Goal: Task Accomplishment & Management: Manage account settings

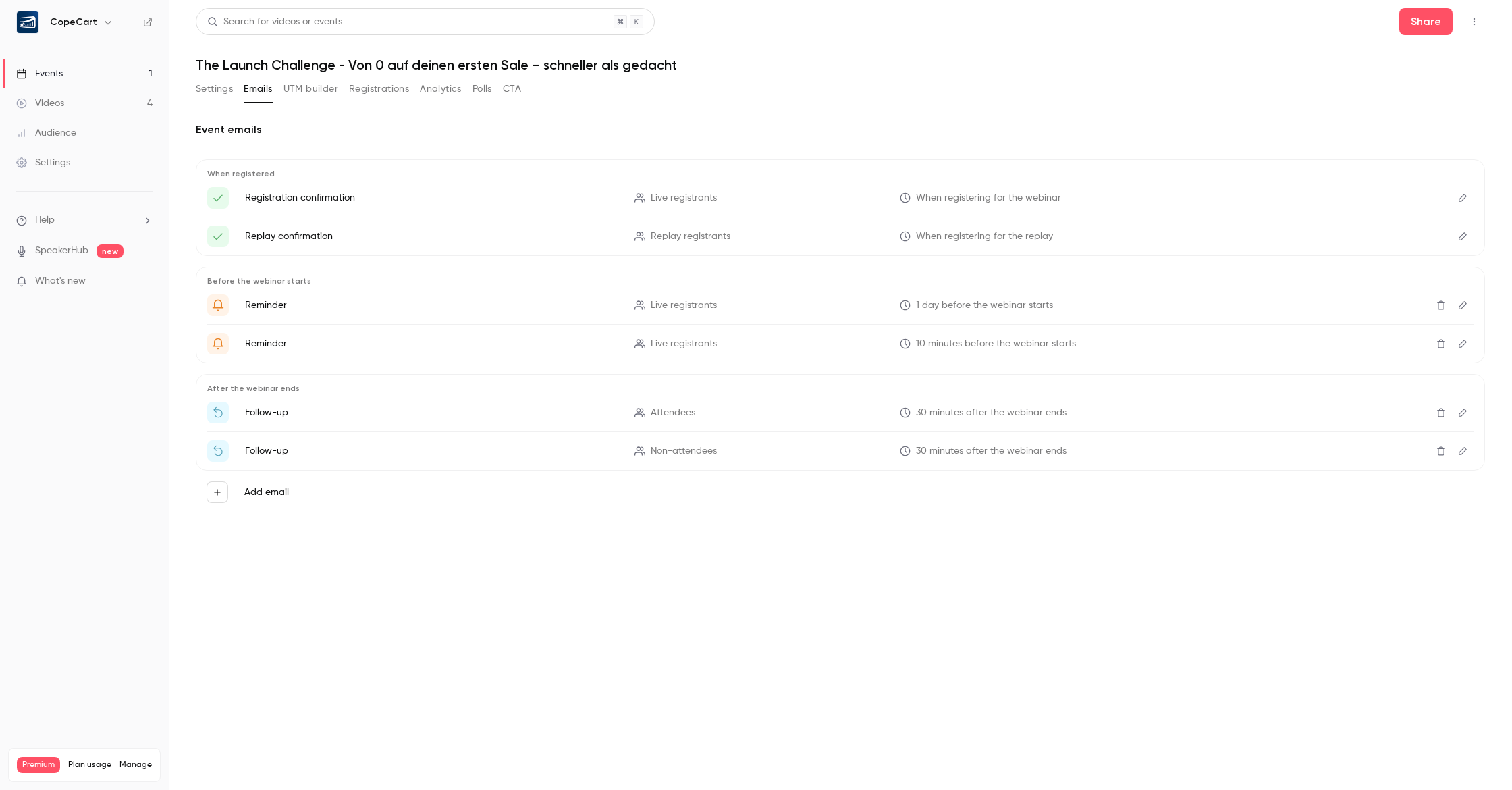
click at [61, 78] on div "Events" at bounding box center [39, 74] width 47 height 14
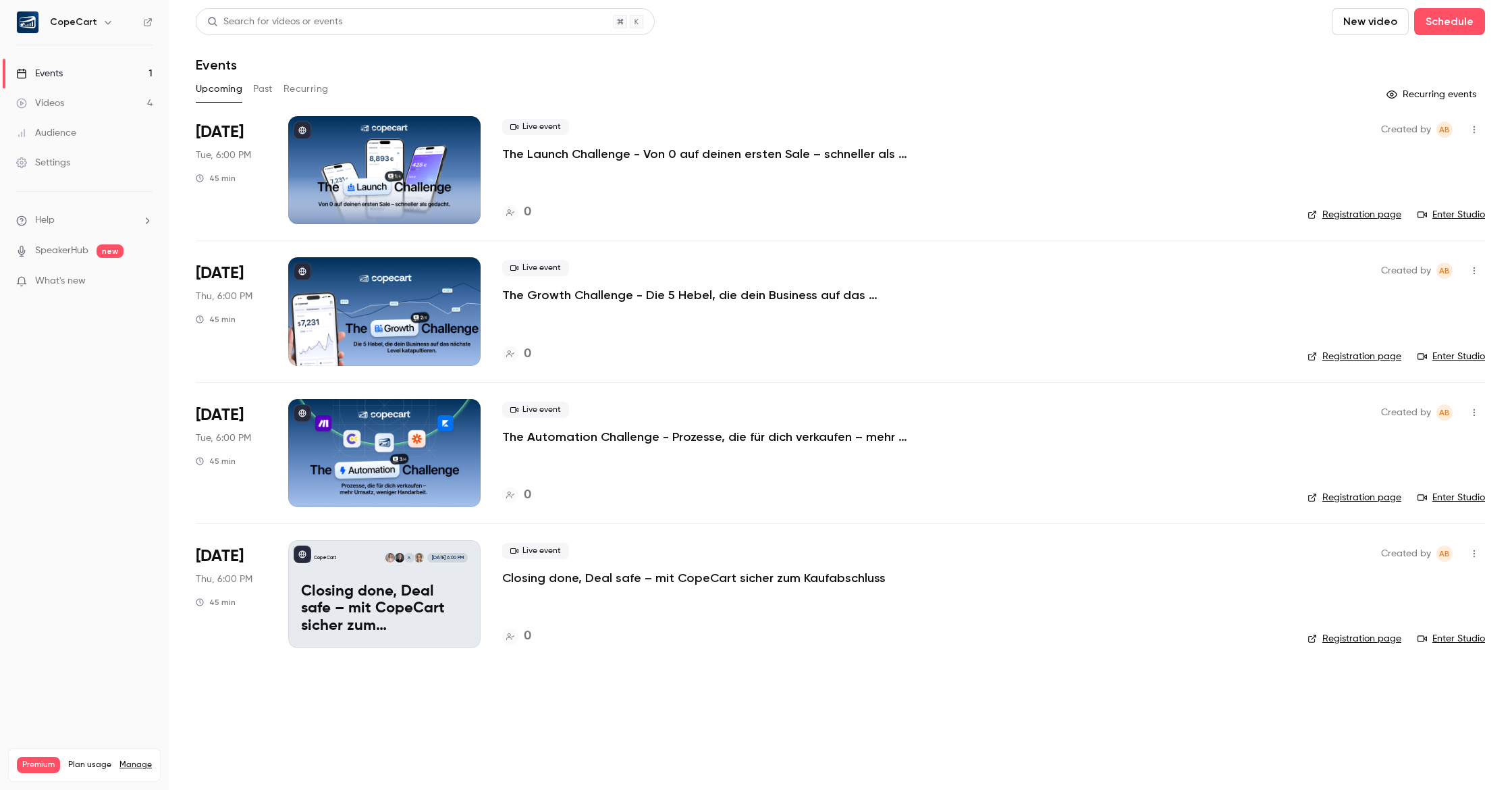
click at [541, 570] on p "Closing done, Deal safe – mit CopeCart sicher zum Kaufabschluss" at bounding box center [694, 577] width 384 height 16
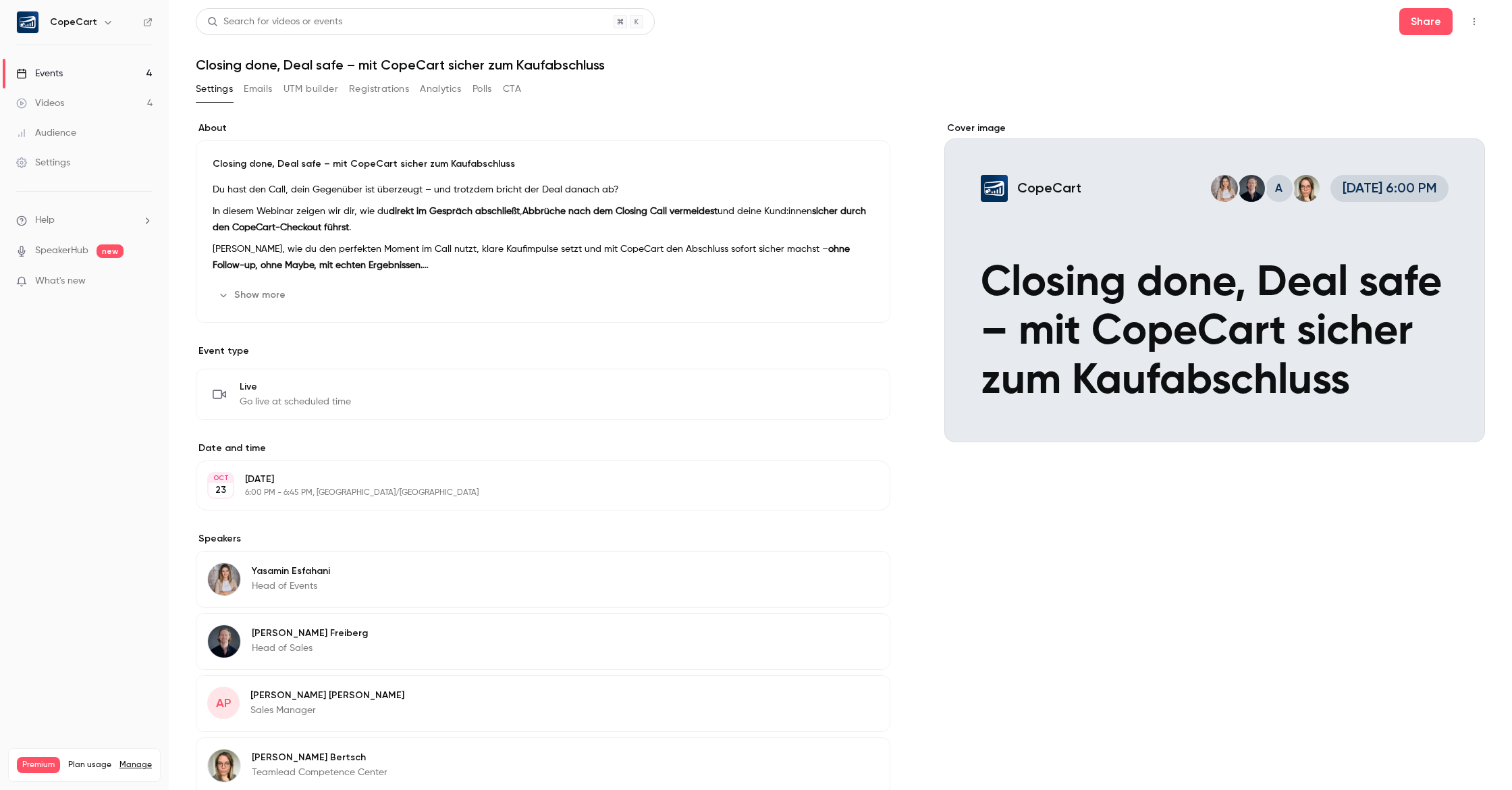
scroll to position [1, 0]
click at [267, 291] on button "Show more" at bounding box center [253, 294] width 81 height 21
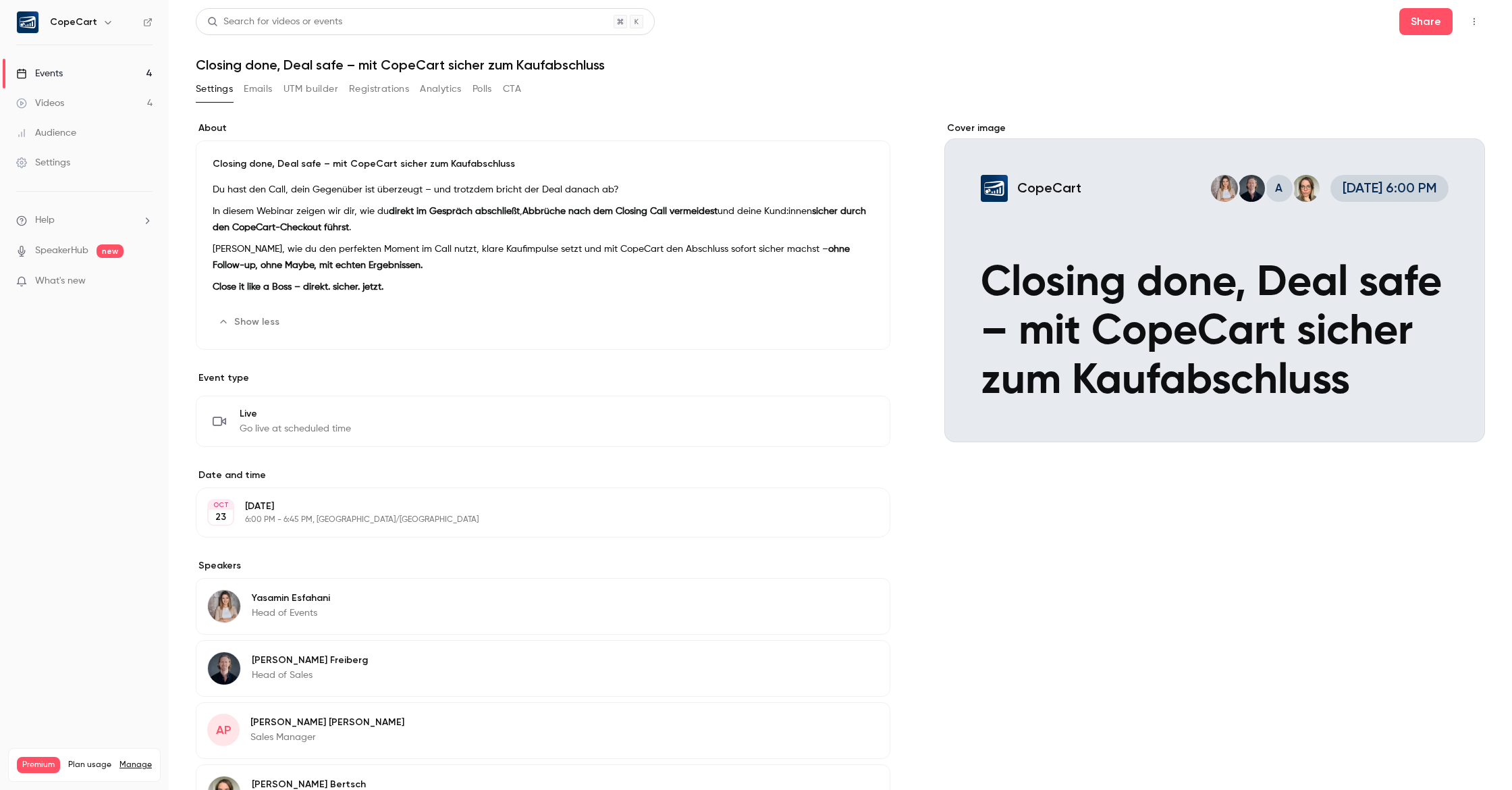
scroll to position [0, 0]
click at [249, 84] on button "Emails" at bounding box center [258, 89] width 28 height 21
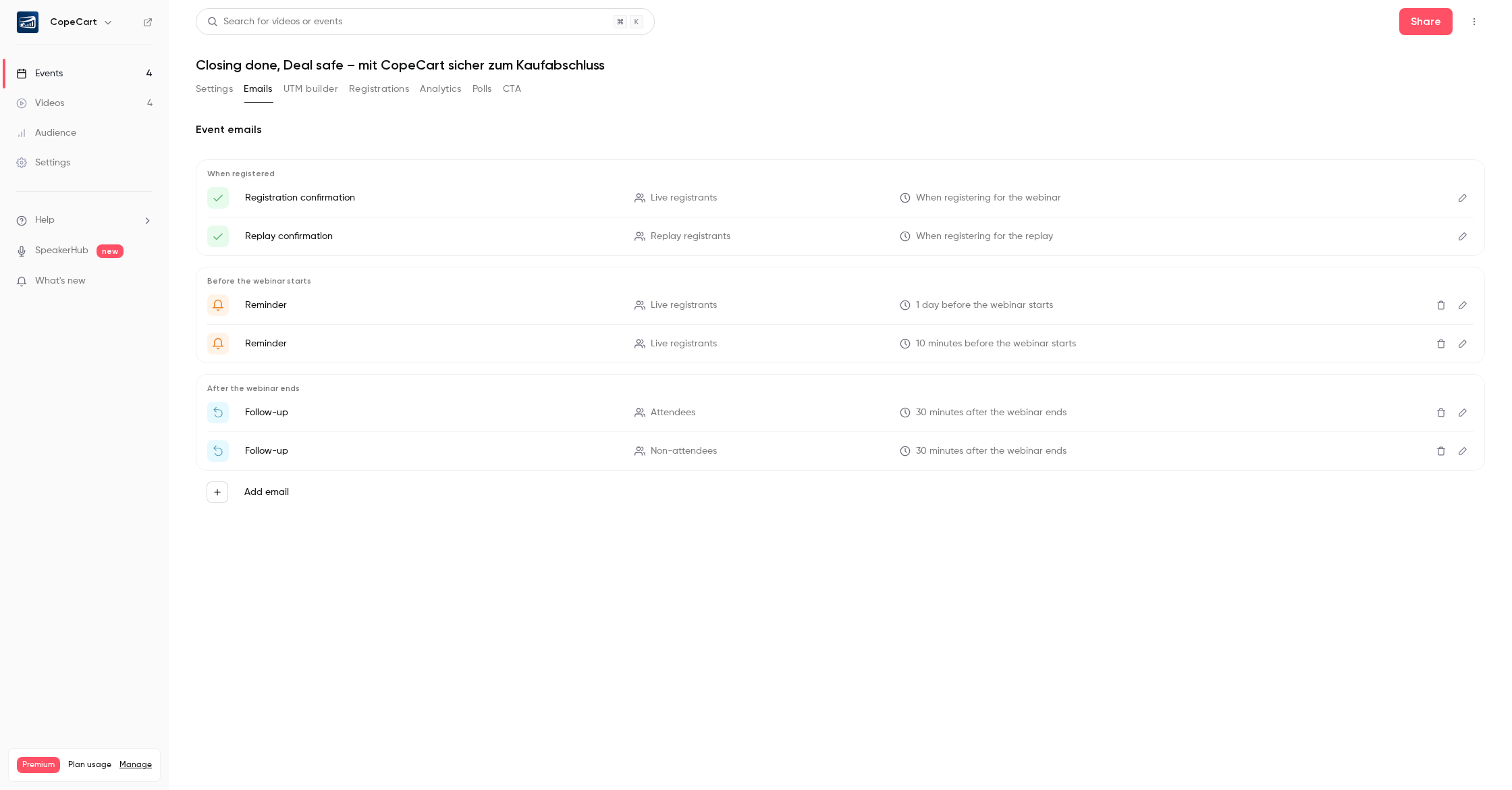
click at [224, 88] on button "Settings" at bounding box center [214, 89] width 37 height 21
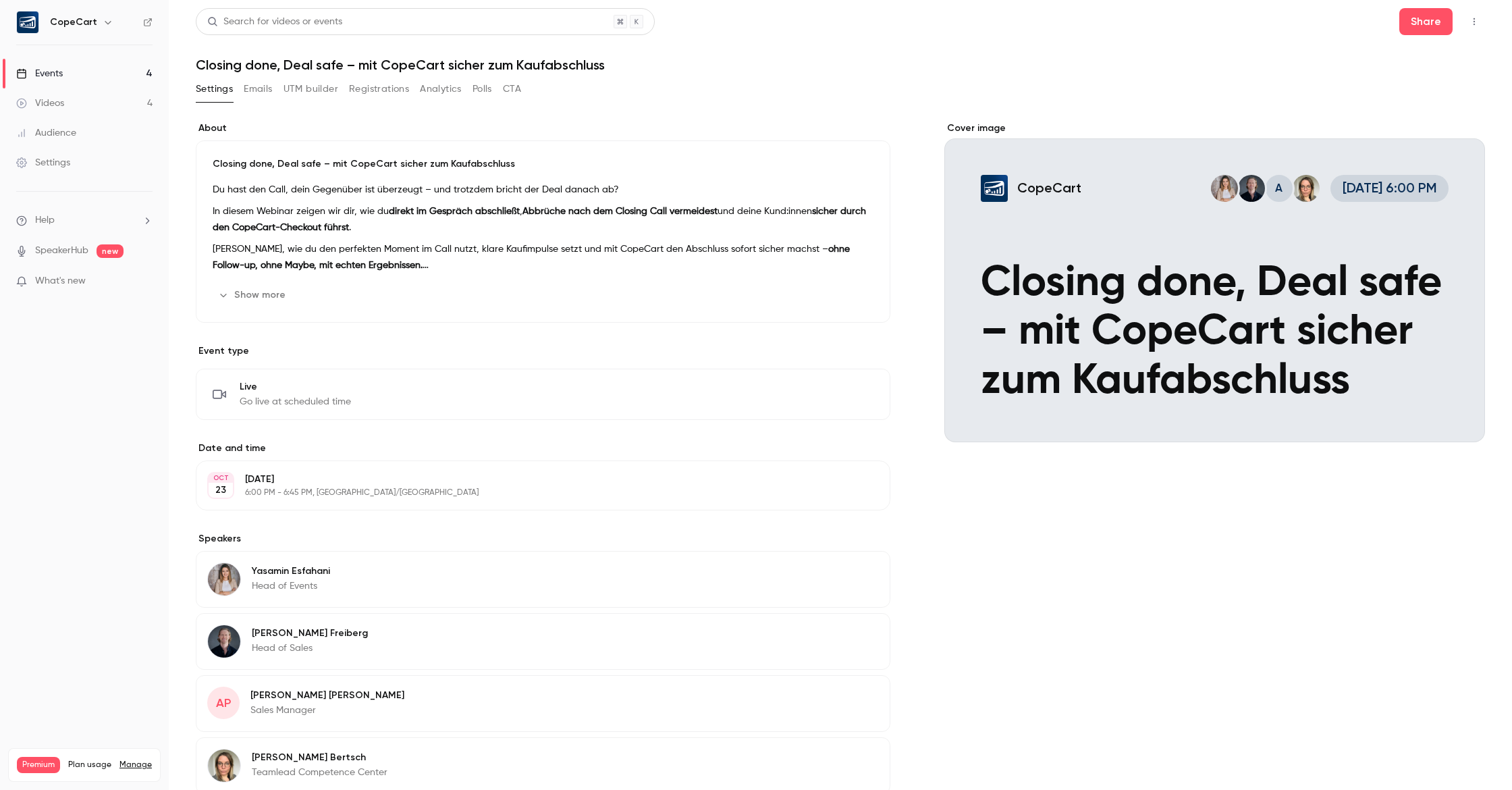
click at [311, 86] on button "UTM builder" at bounding box center [310, 89] width 54 height 21
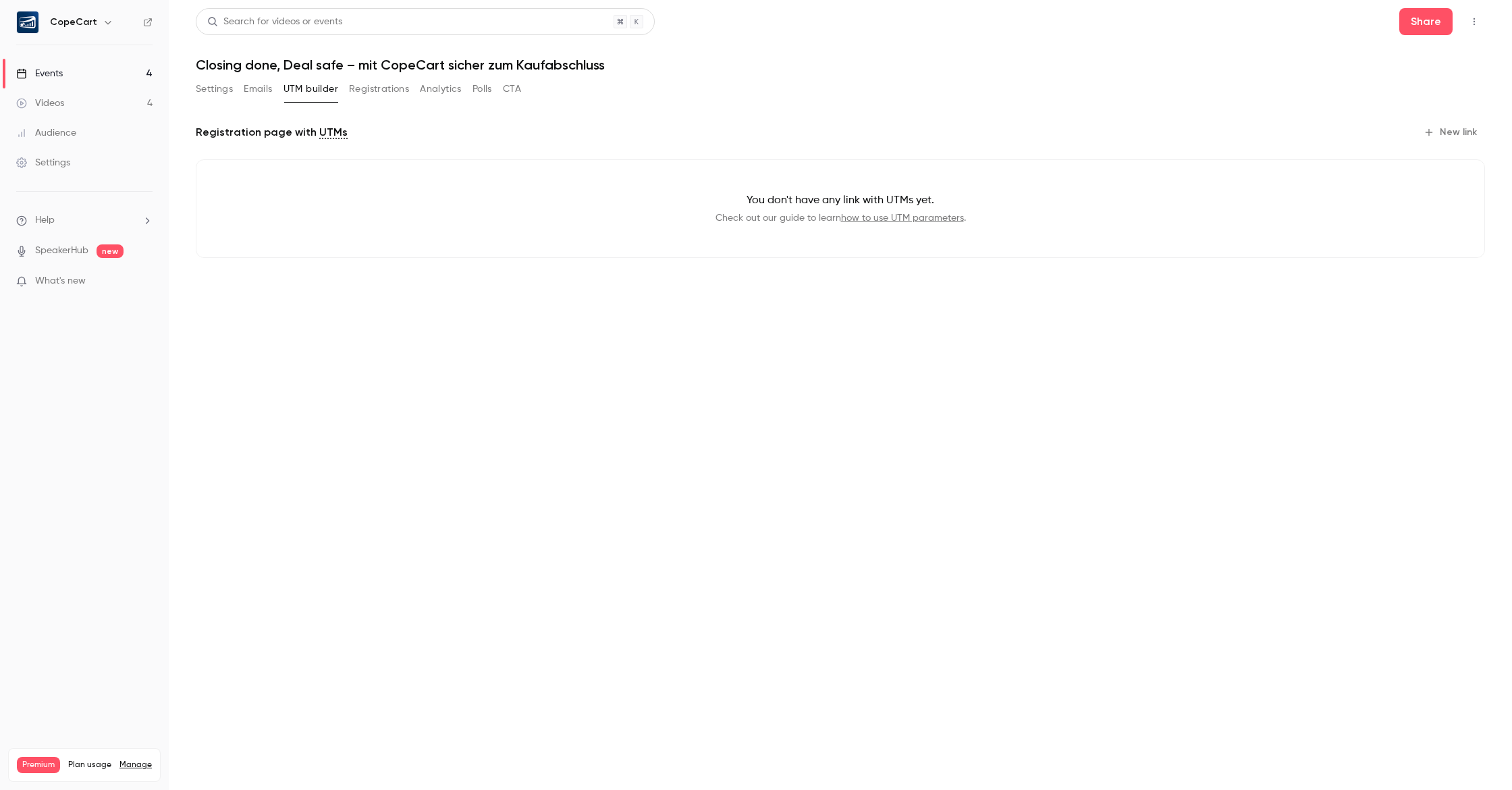
click at [227, 91] on button "Settings" at bounding box center [214, 89] width 37 height 21
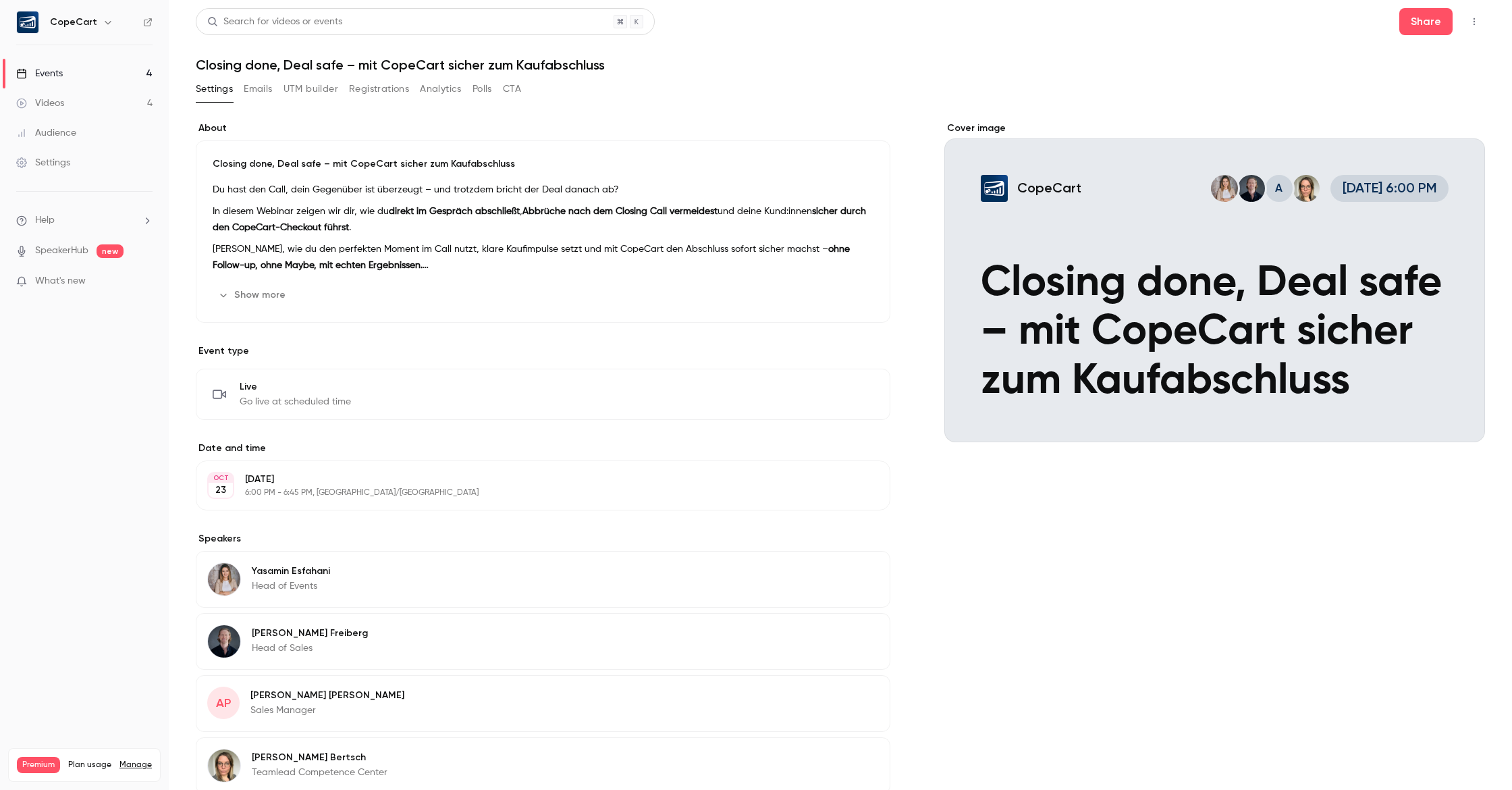
click at [357, 84] on button "Registrations" at bounding box center [379, 89] width 60 height 21
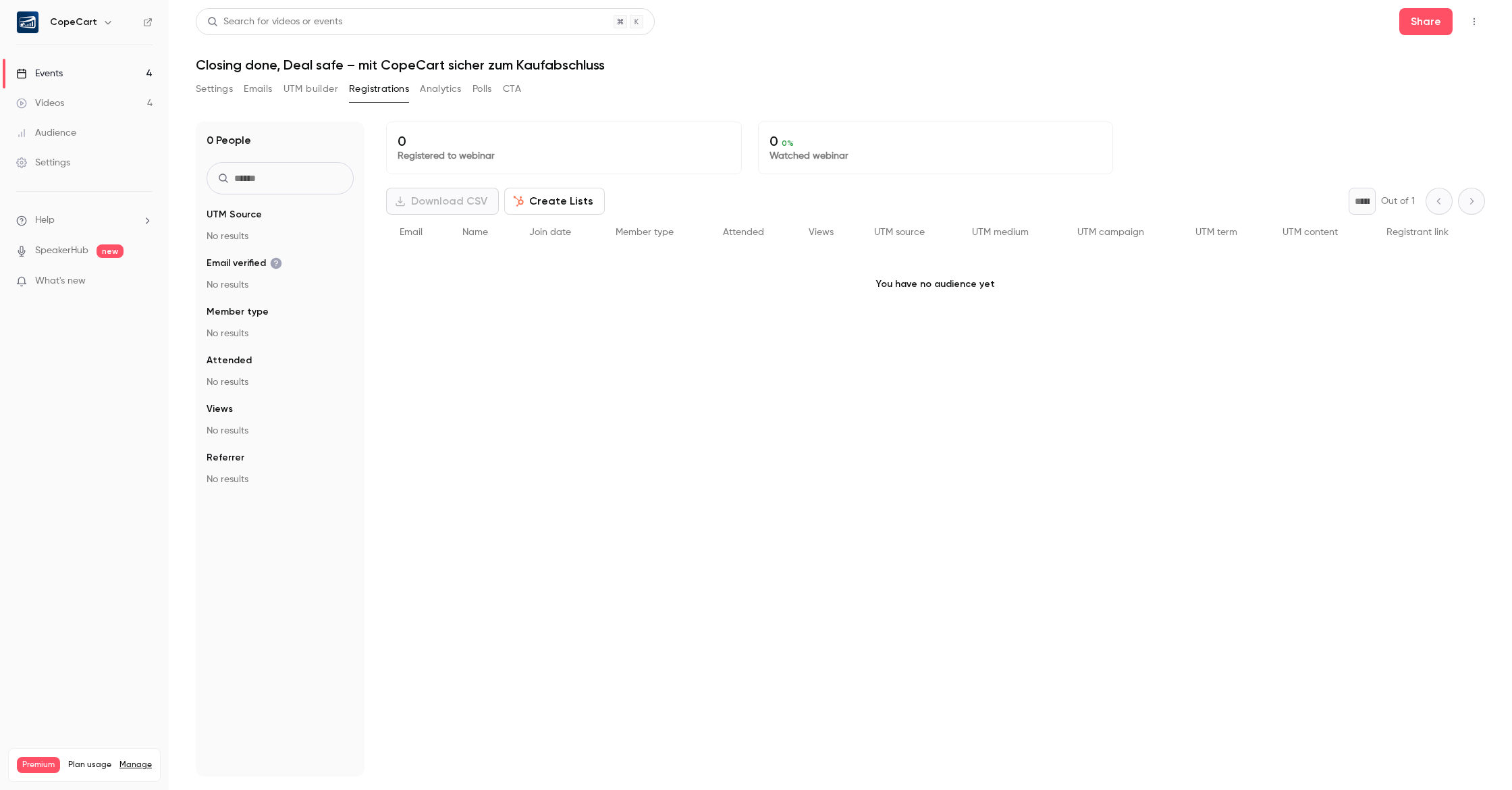
click at [436, 87] on button "Analytics" at bounding box center [441, 89] width 42 height 21
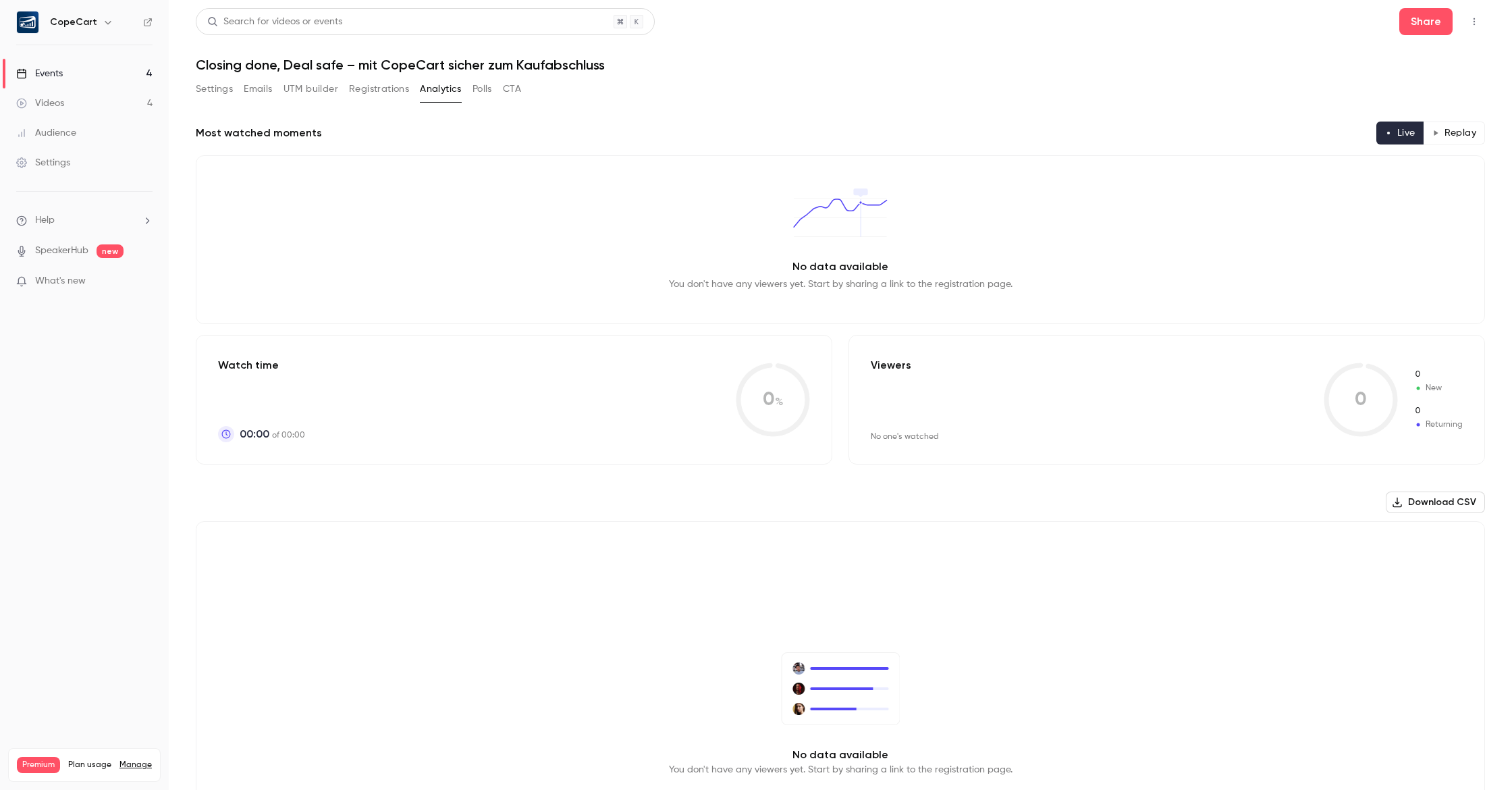
click at [213, 92] on button "Settings" at bounding box center [214, 89] width 37 height 21
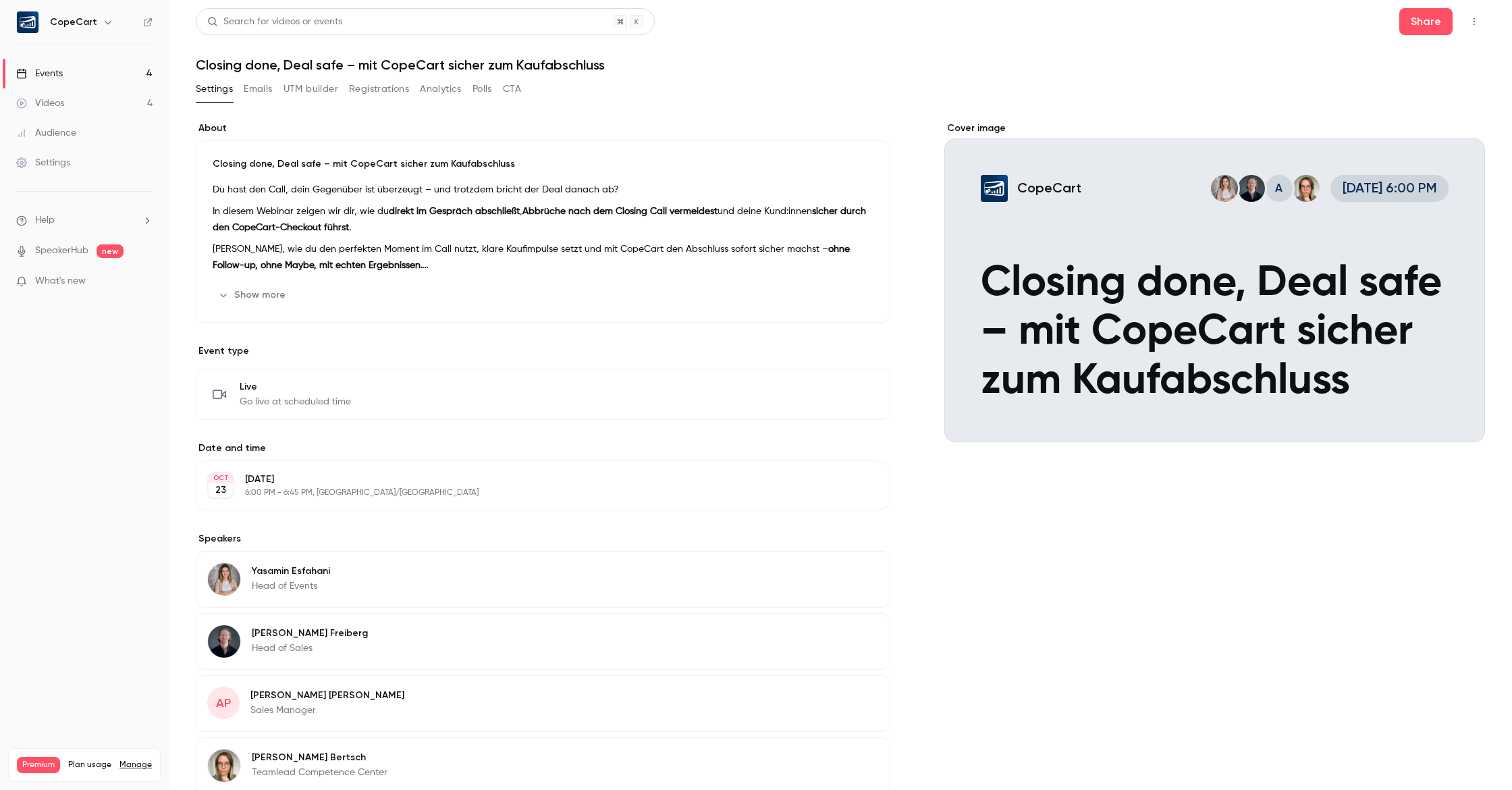
click at [87, 71] on link "Events 4" at bounding box center [84, 74] width 169 height 30
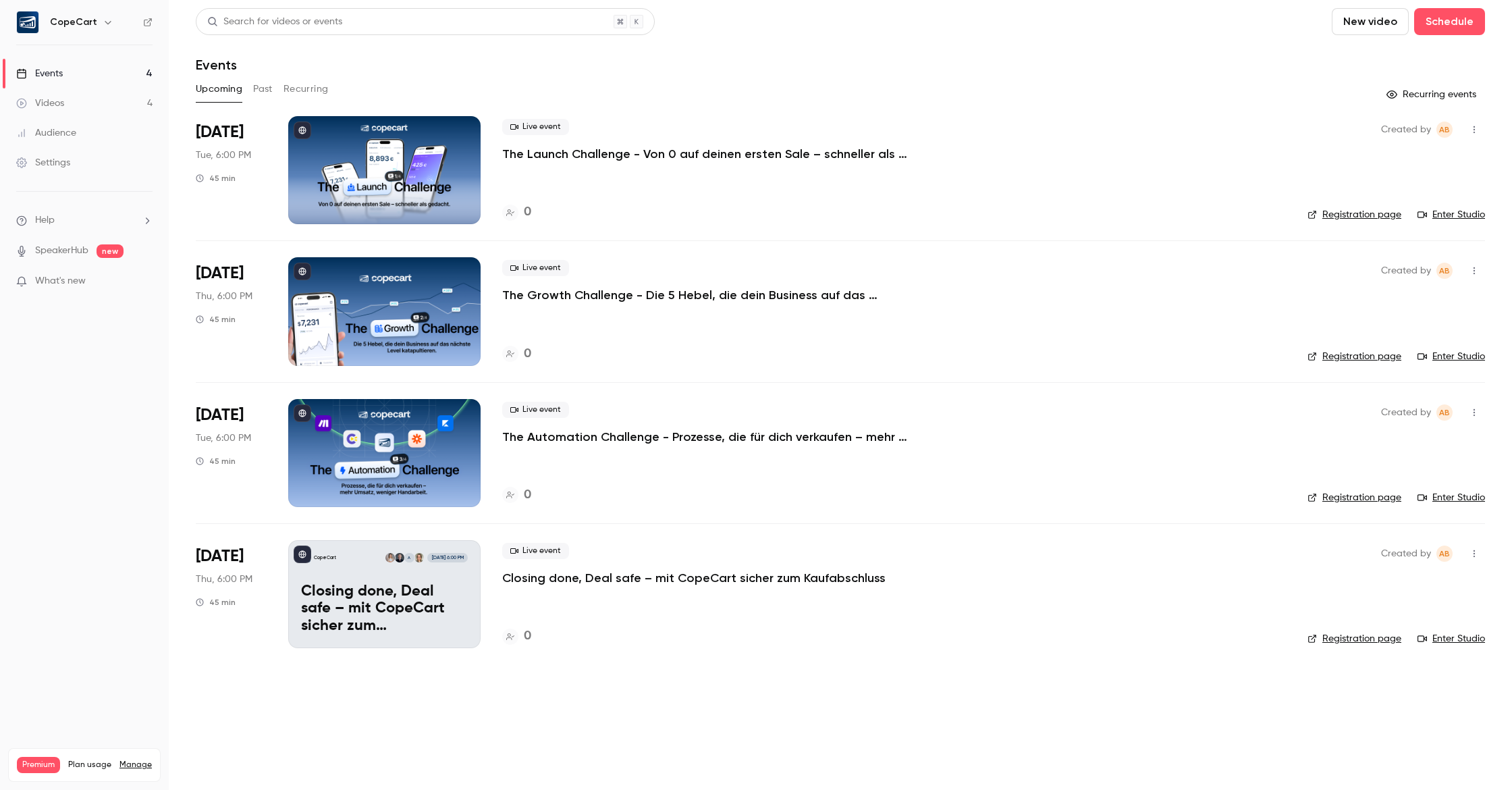
click at [542, 579] on p "Closing done, Deal safe – mit CopeCart sicher zum Kaufabschluss" at bounding box center [694, 577] width 384 height 16
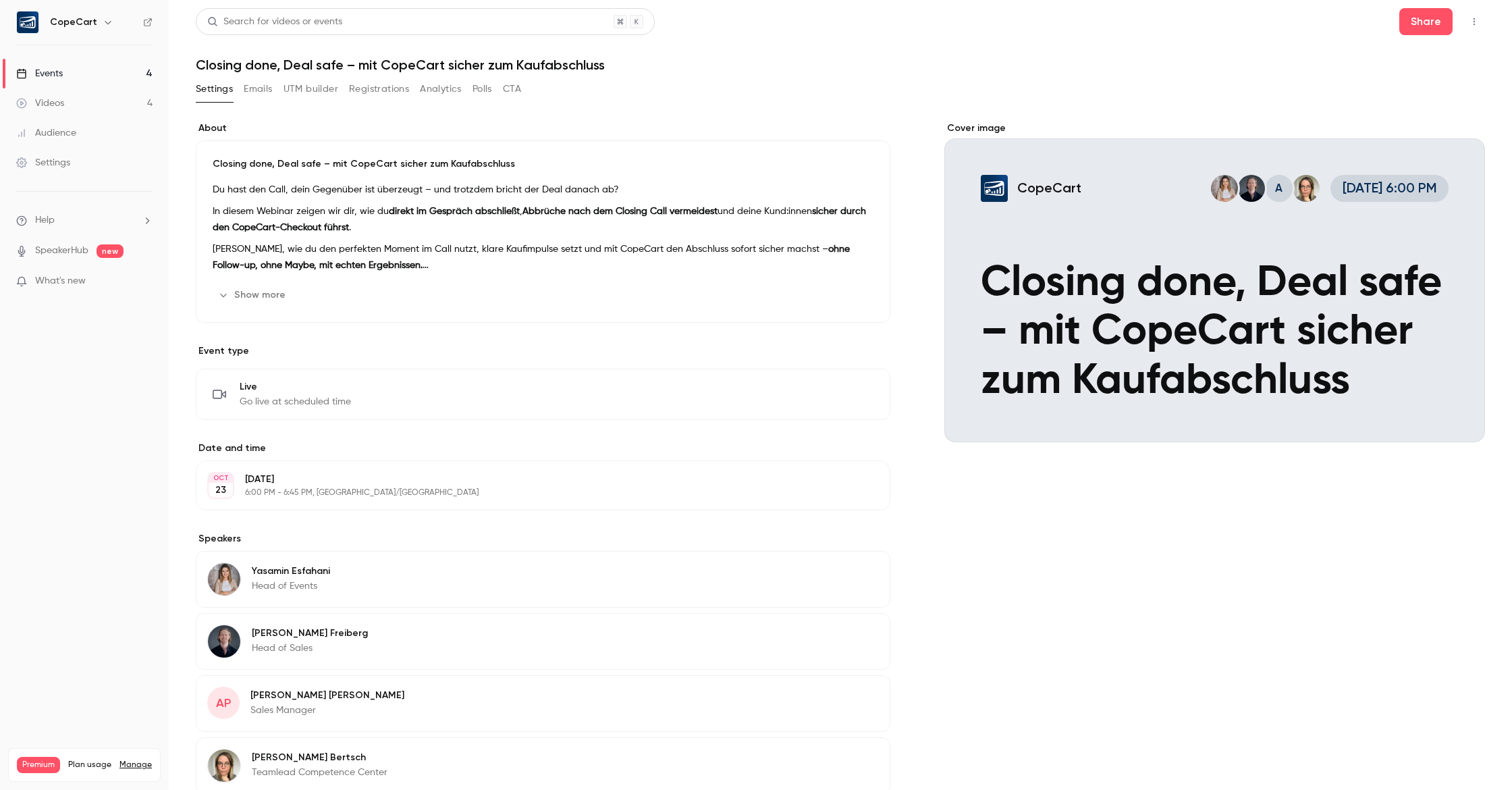
click at [427, 181] on div "Closing done, Deal safe – mit CopeCart sicher zum Kaufabschluss Du hast den Cal…" at bounding box center [543, 232] width 695 height 183
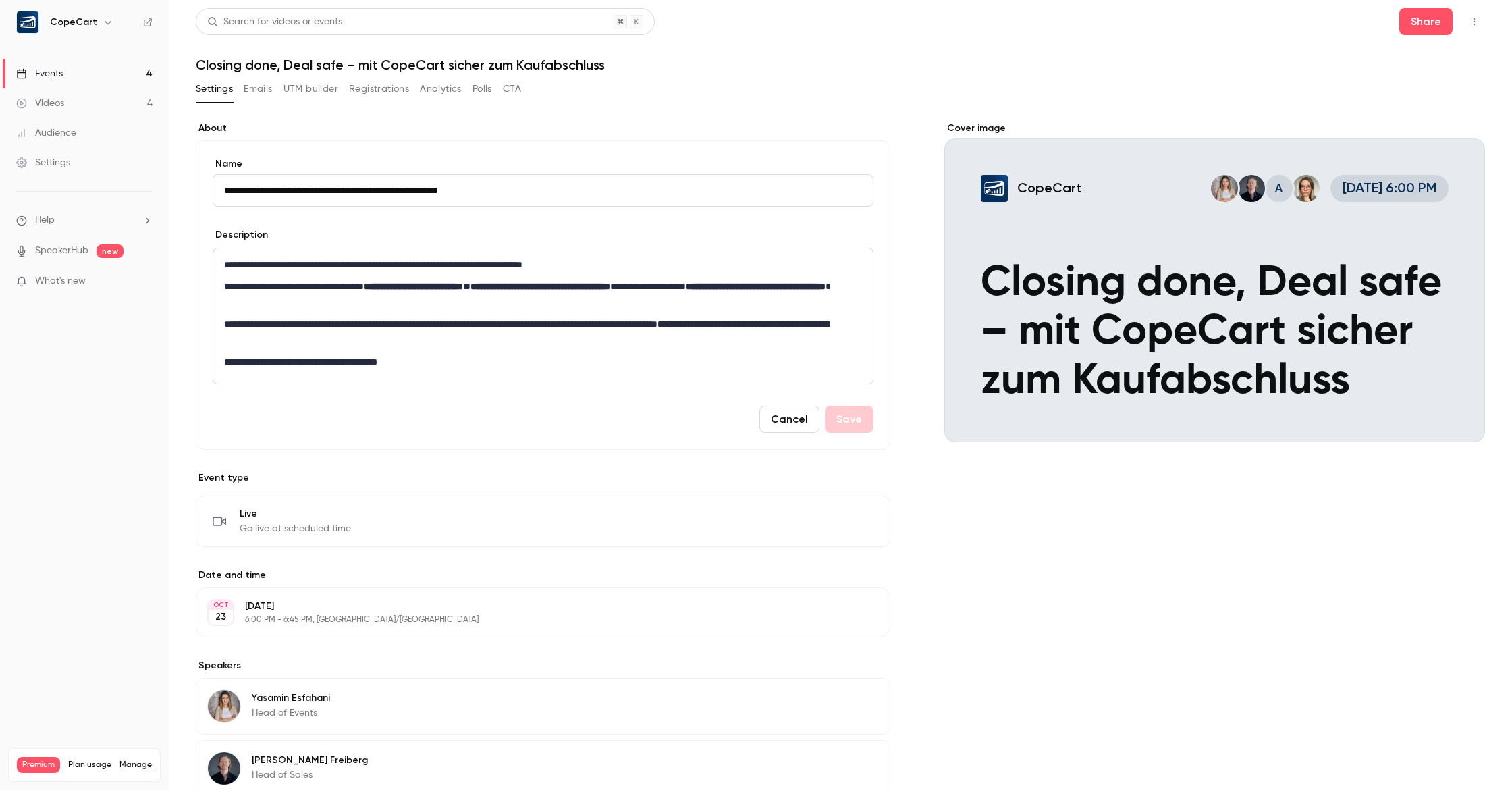
drag, startPoint x: 576, startPoint y: 190, endPoint x: 211, endPoint y: 191, distance: 365.0
click at [211, 191] on div "**********" at bounding box center [543, 295] width 695 height 309
type input "**********"
click at [222, 263] on div "**********" at bounding box center [543, 316] width 659 height 135
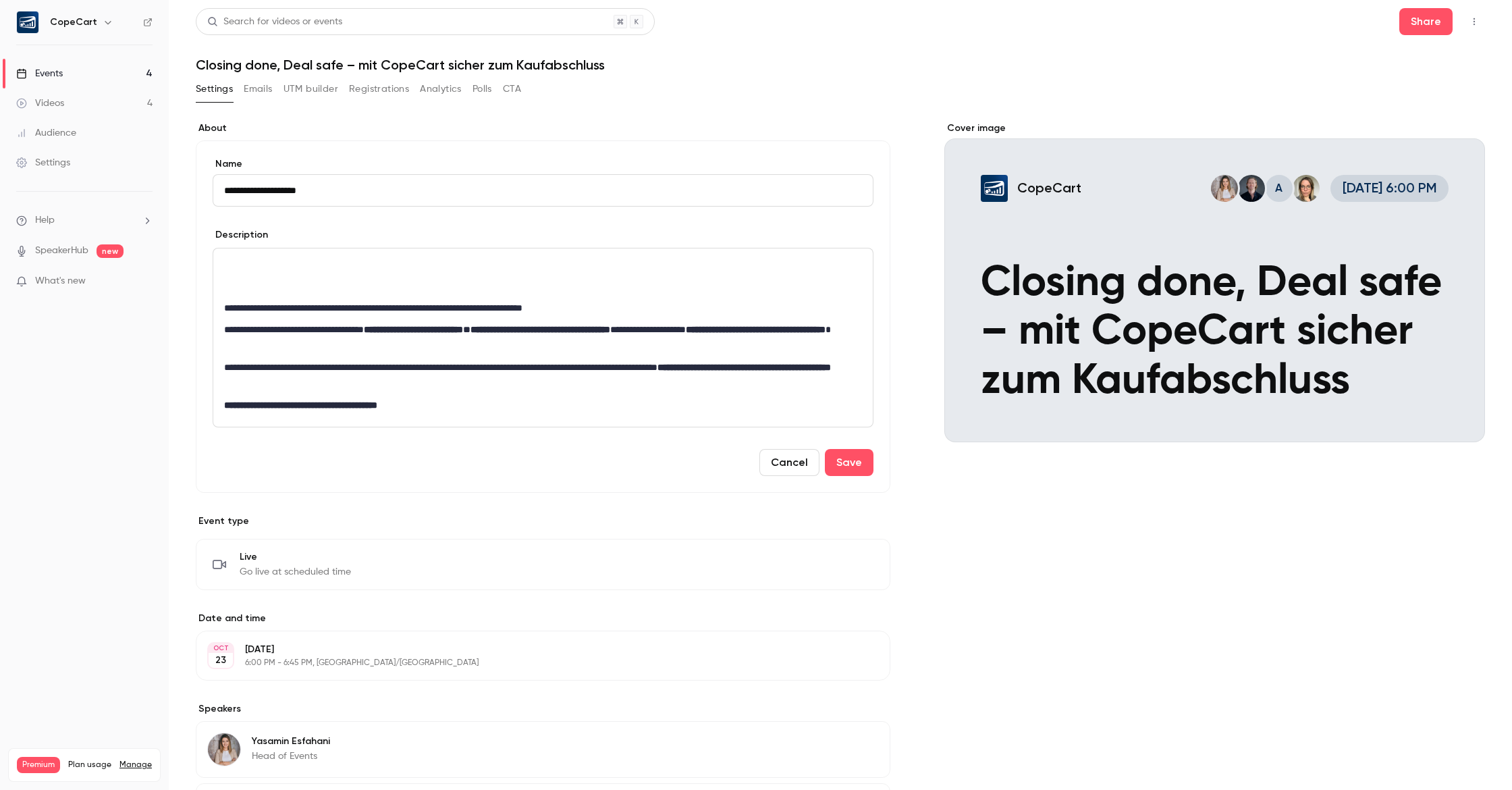
click at [279, 261] on p "editor" at bounding box center [543, 264] width 638 height 16
click at [351, 283] on p "editor" at bounding box center [543, 286] width 638 height 16
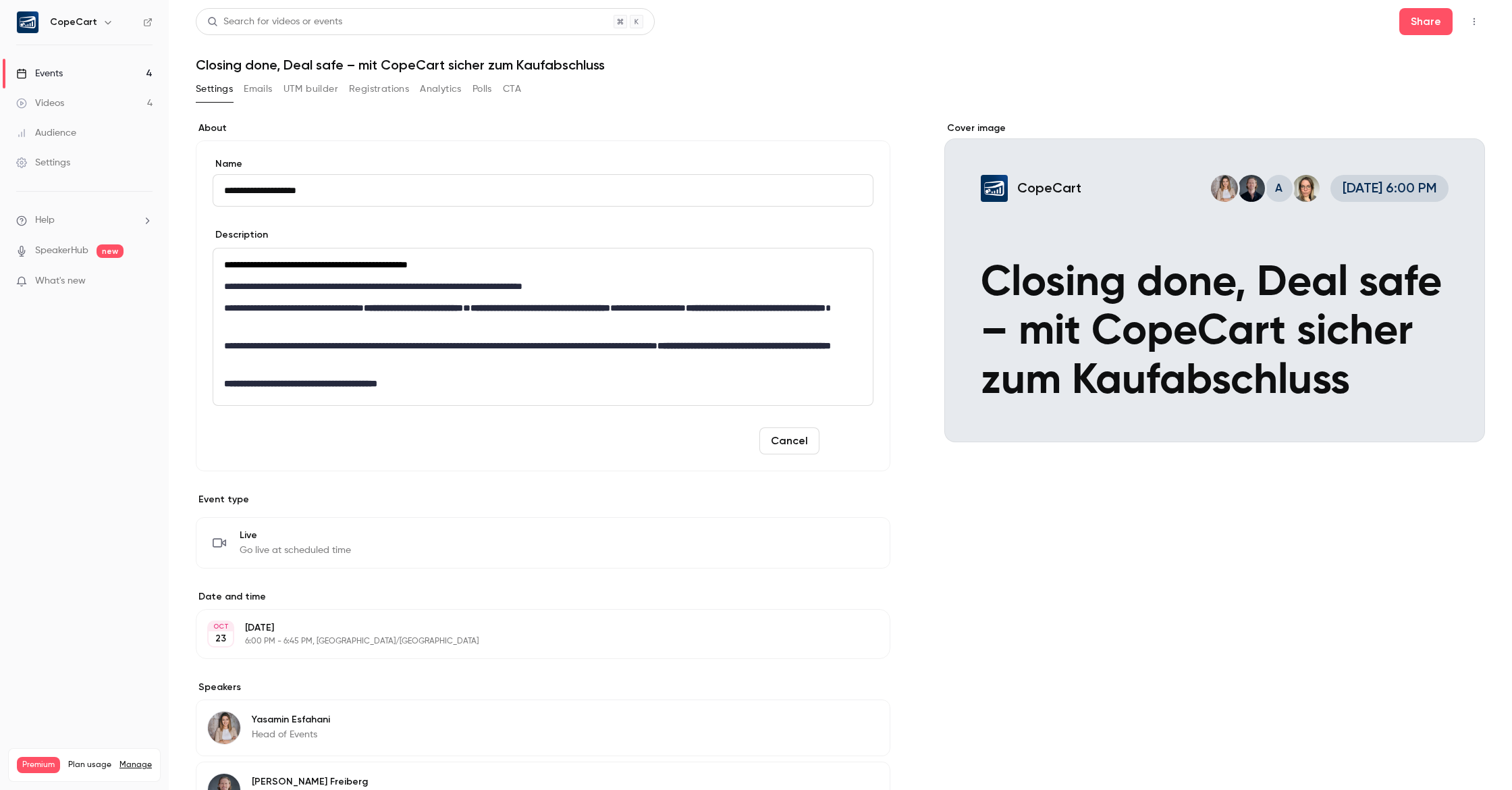
click at [857, 438] on button "Save" at bounding box center [849, 441] width 48 height 27
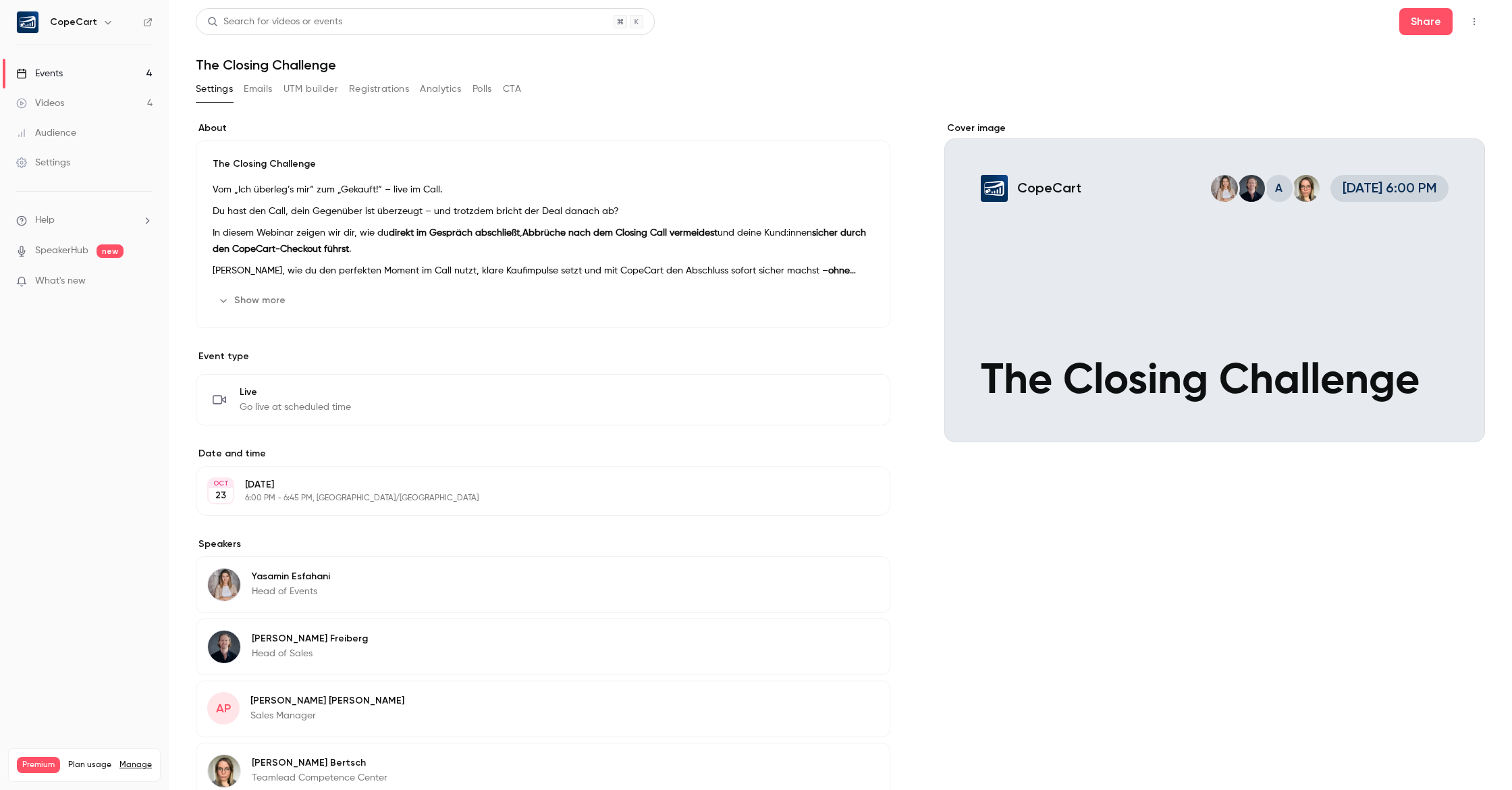
click at [65, 74] on link "Events 4" at bounding box center [84, 74] width 169 height 30
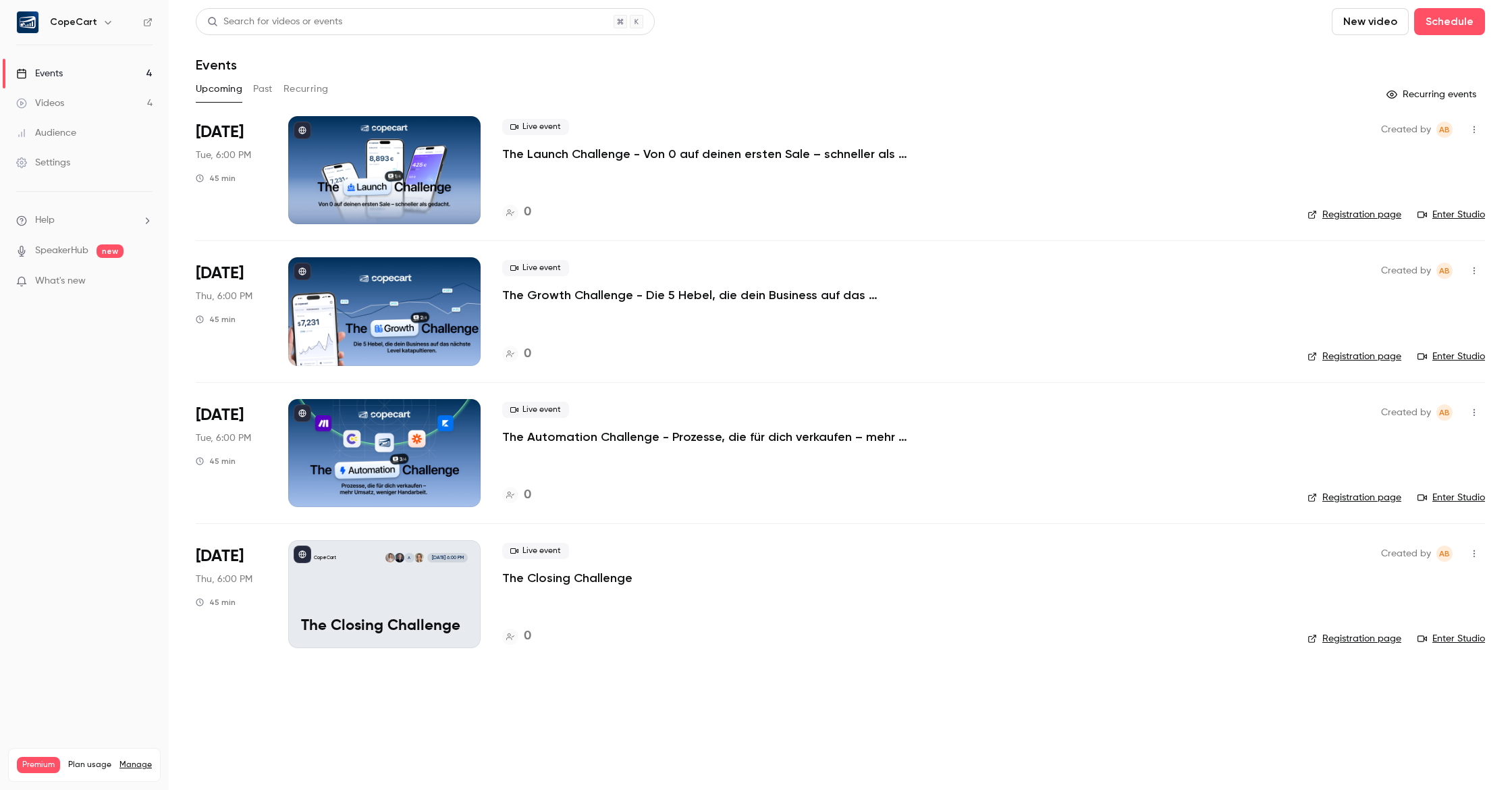
click at [434, 600] on div "CopeCart A [DATE] 6:00 PM The Closing Challenge" at bounding box center [385, 594] width 193 height 108
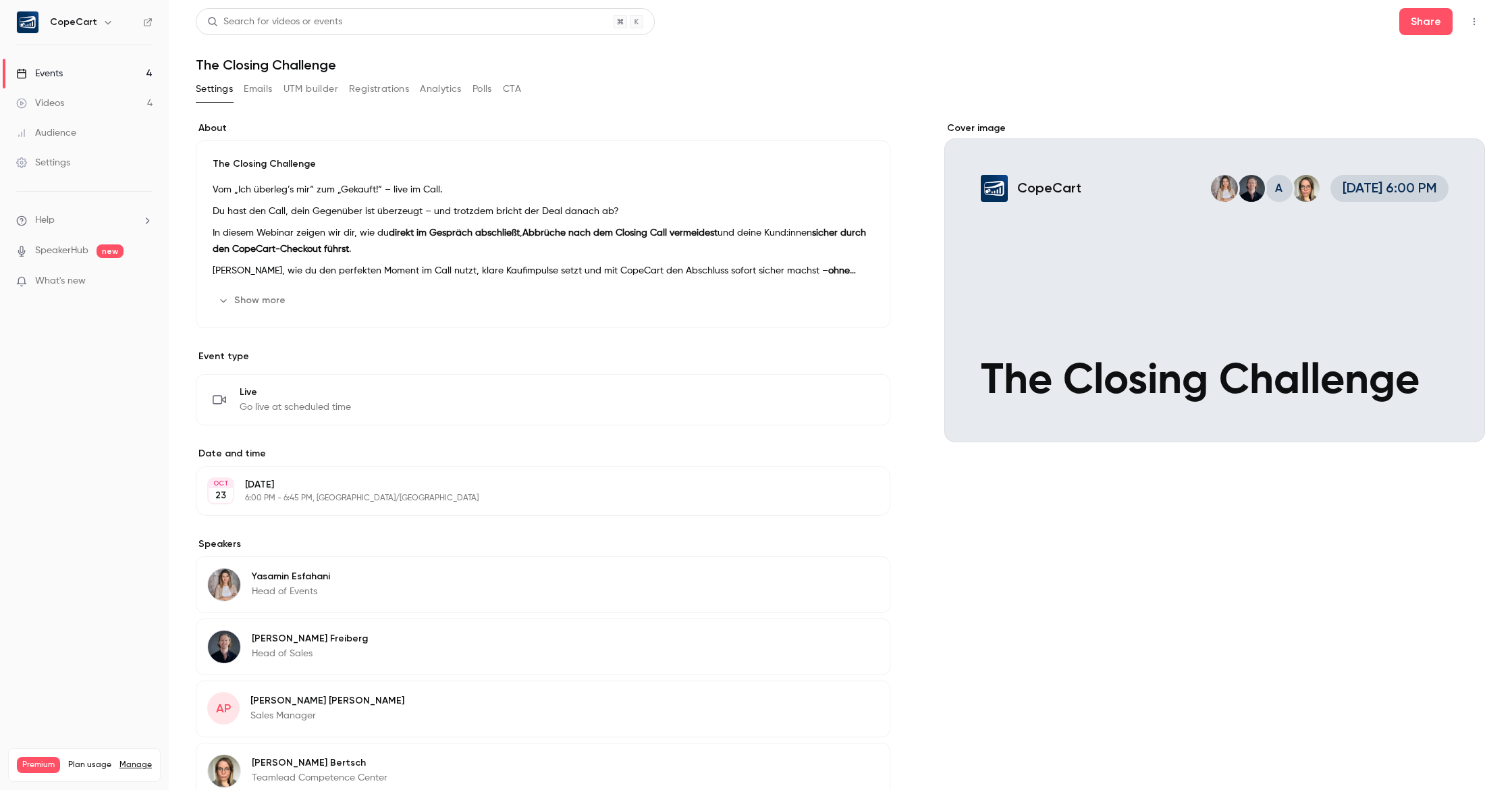
click at [384, 184] on p "Vom „Ich überleg’s mir“ zum „Gekauft!“ – live im Call." at bounding box center [543, 190] width 661 height 16
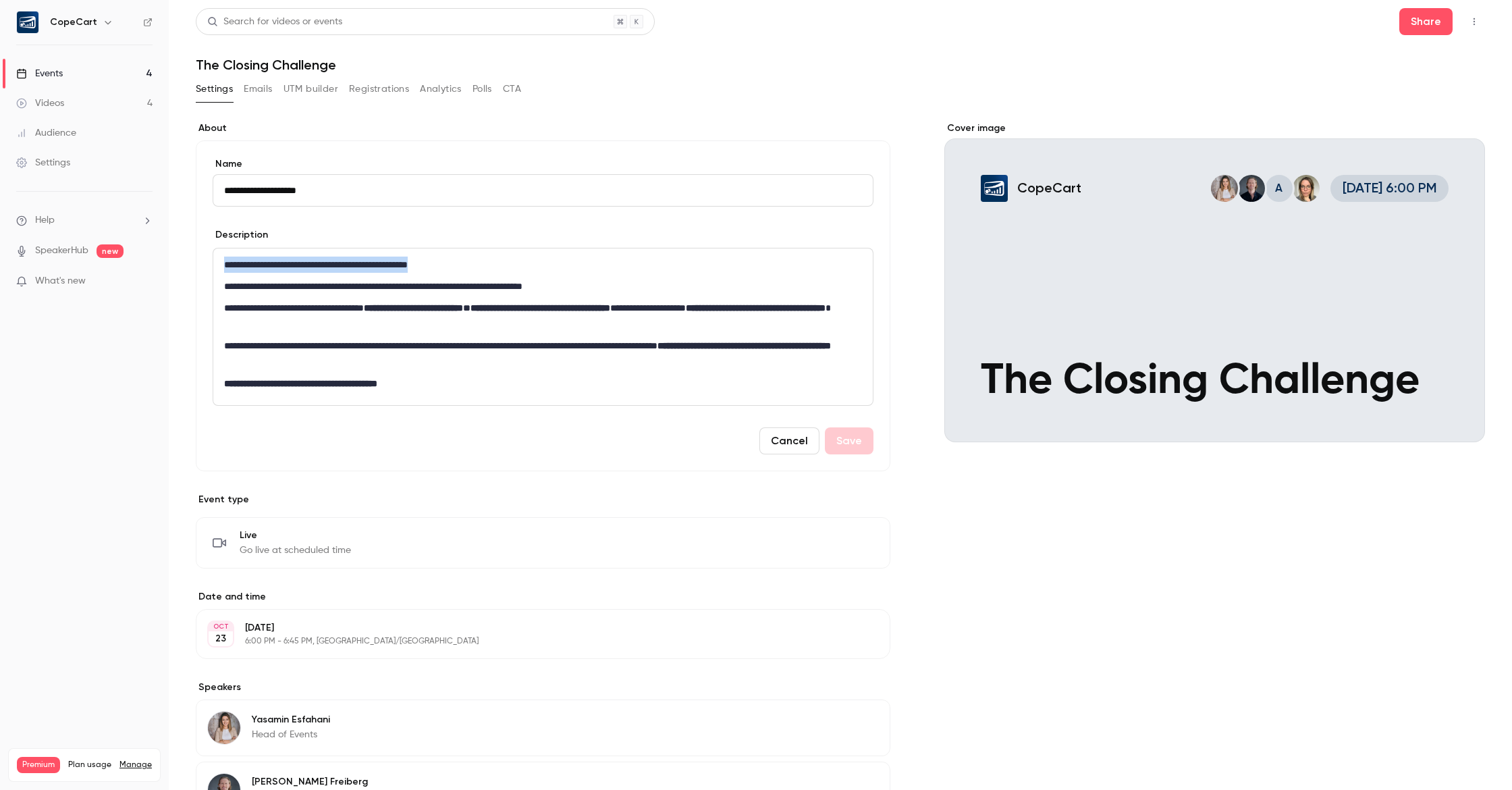
drag, startPoint x: 468, startPoint y: 263, endPoint x: 196, endPoint y: 261, distance: 272.0
click at [196, 261] on div "**********" at bounding box center [543, 306] width 695 height 331
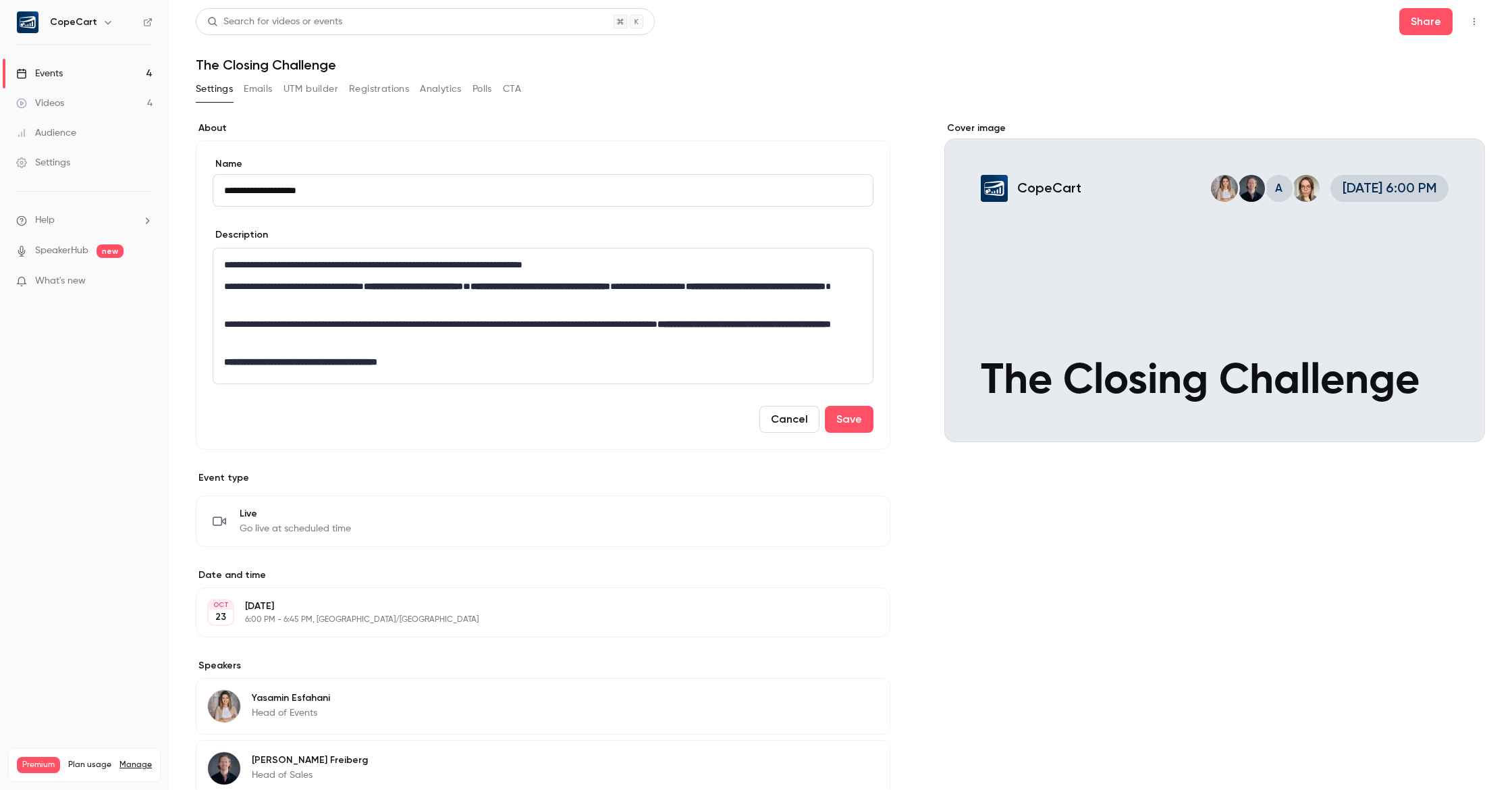
click at [500, 193] on input "**********" at bounding box center [543, 190] width 661 height 32
paste input "**********"
type input "**********"
click at [850, 415] on button "Save" at bounding box center [849, 419] width 48 height 27
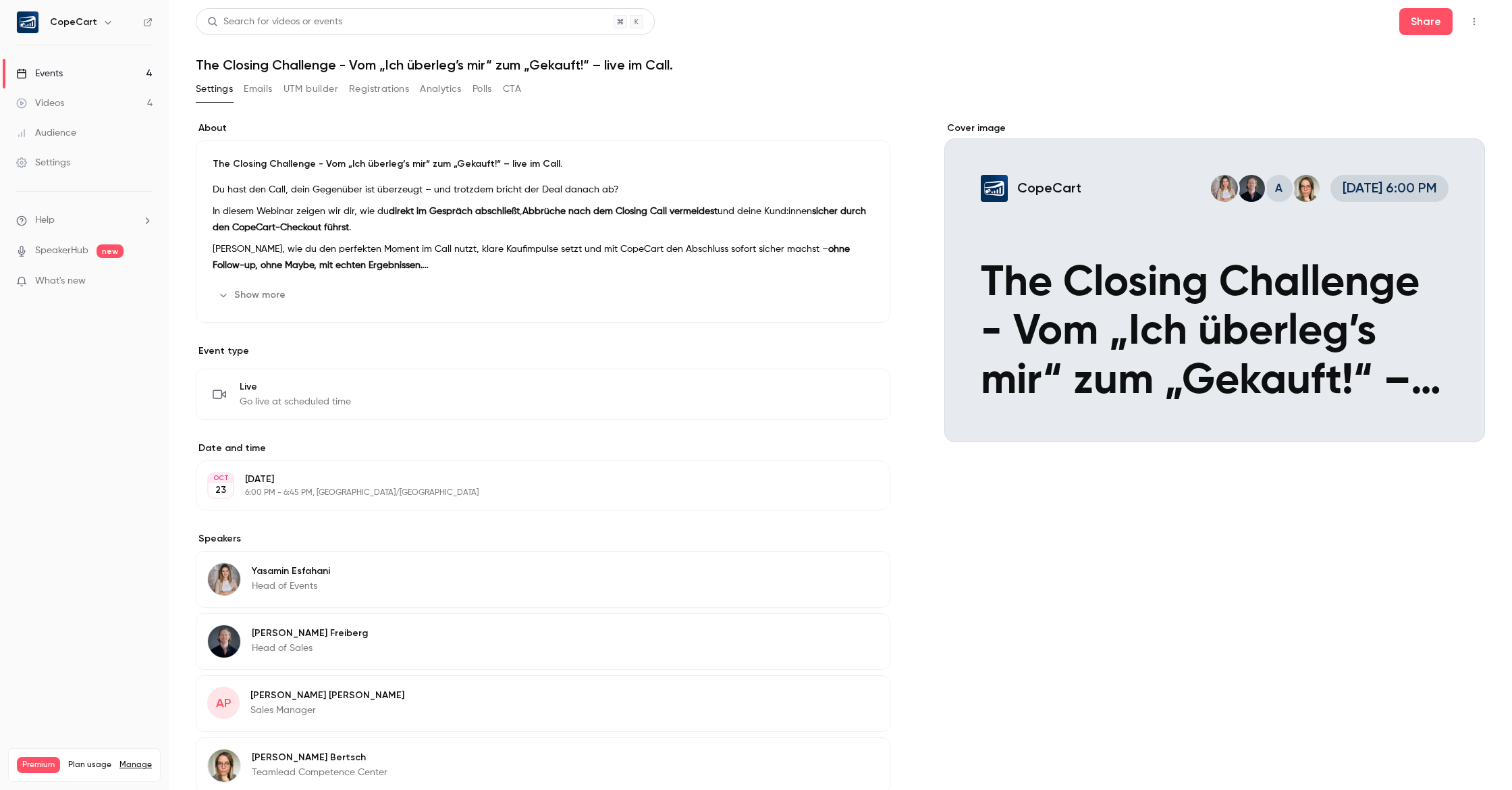
drag, startPoint x: 76, startPoint y: 70, endPoint x: 94, endPoint y: 75, distance: 18.7
click at [76, 70] on link "Events 4" at bounding box center [84, 74] width 169 height 30
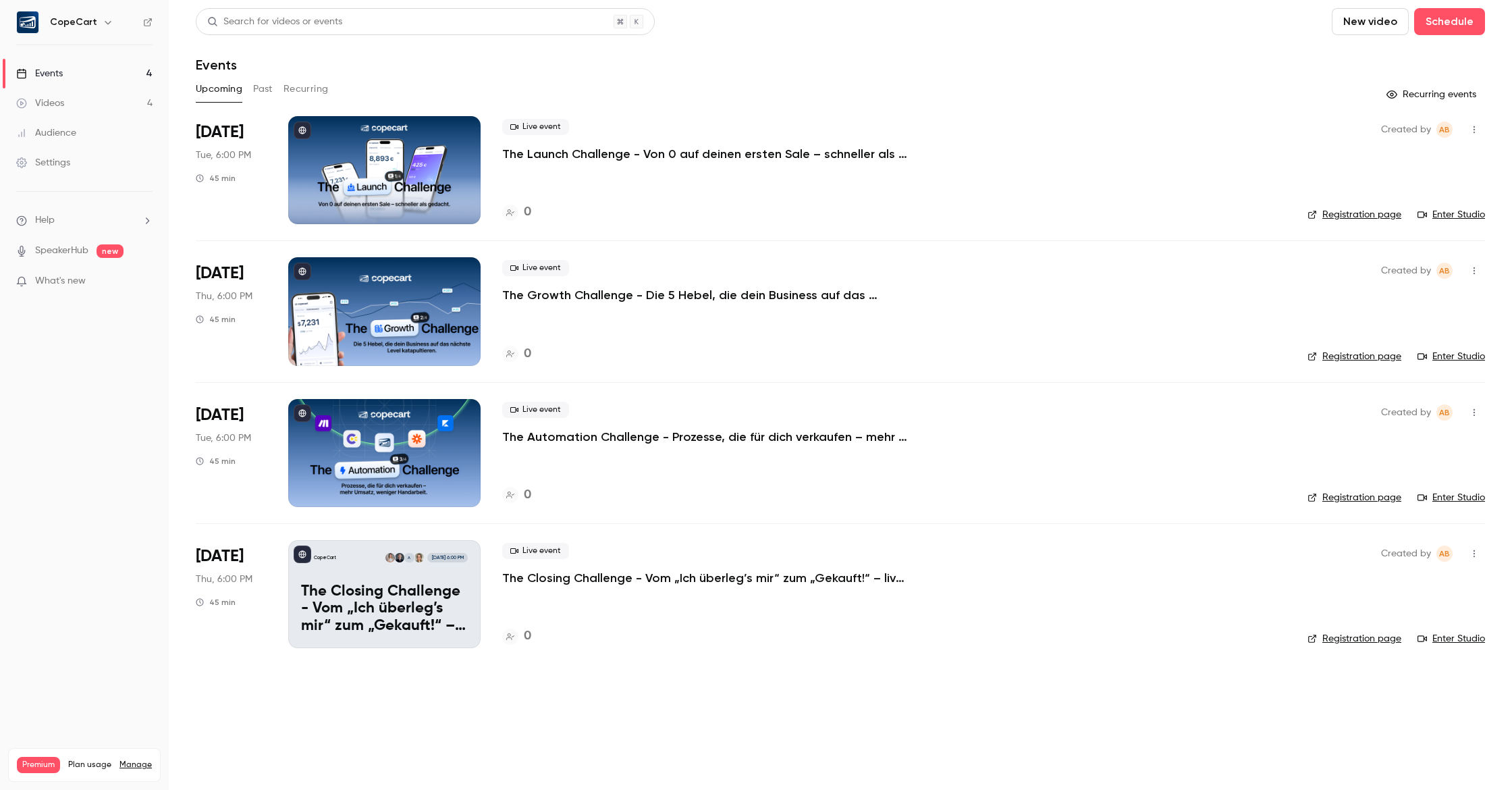
click at [81, 110] on link "Videos 4" at bounding box center [84, 103] width 169 height 30
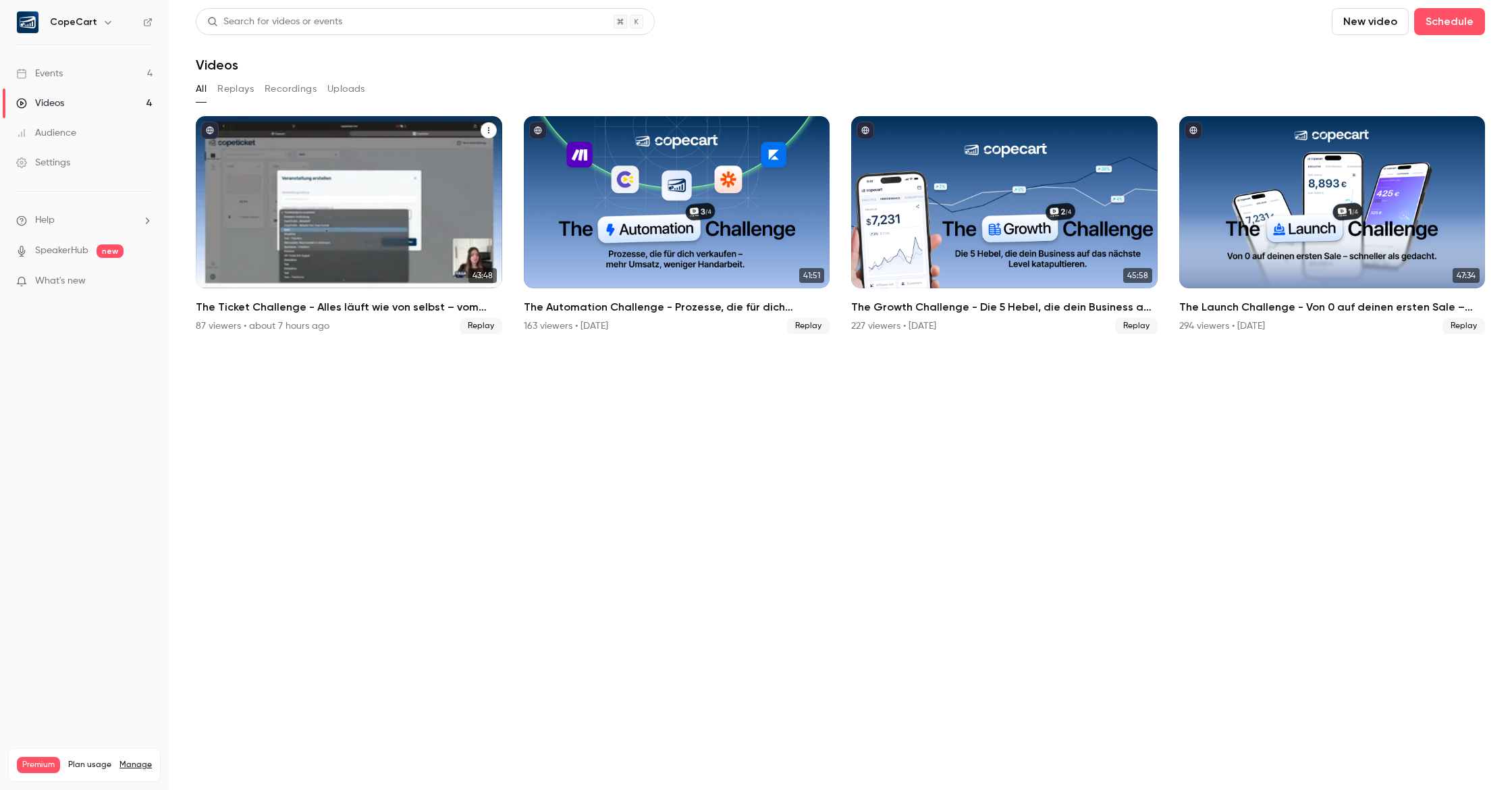
click at [401, 216] on div "The Ticket Challenge - Alles läuft wie von selbst – vom Ticket bis zum Check-in" at bounding box center [348, 202] width 306 height 172
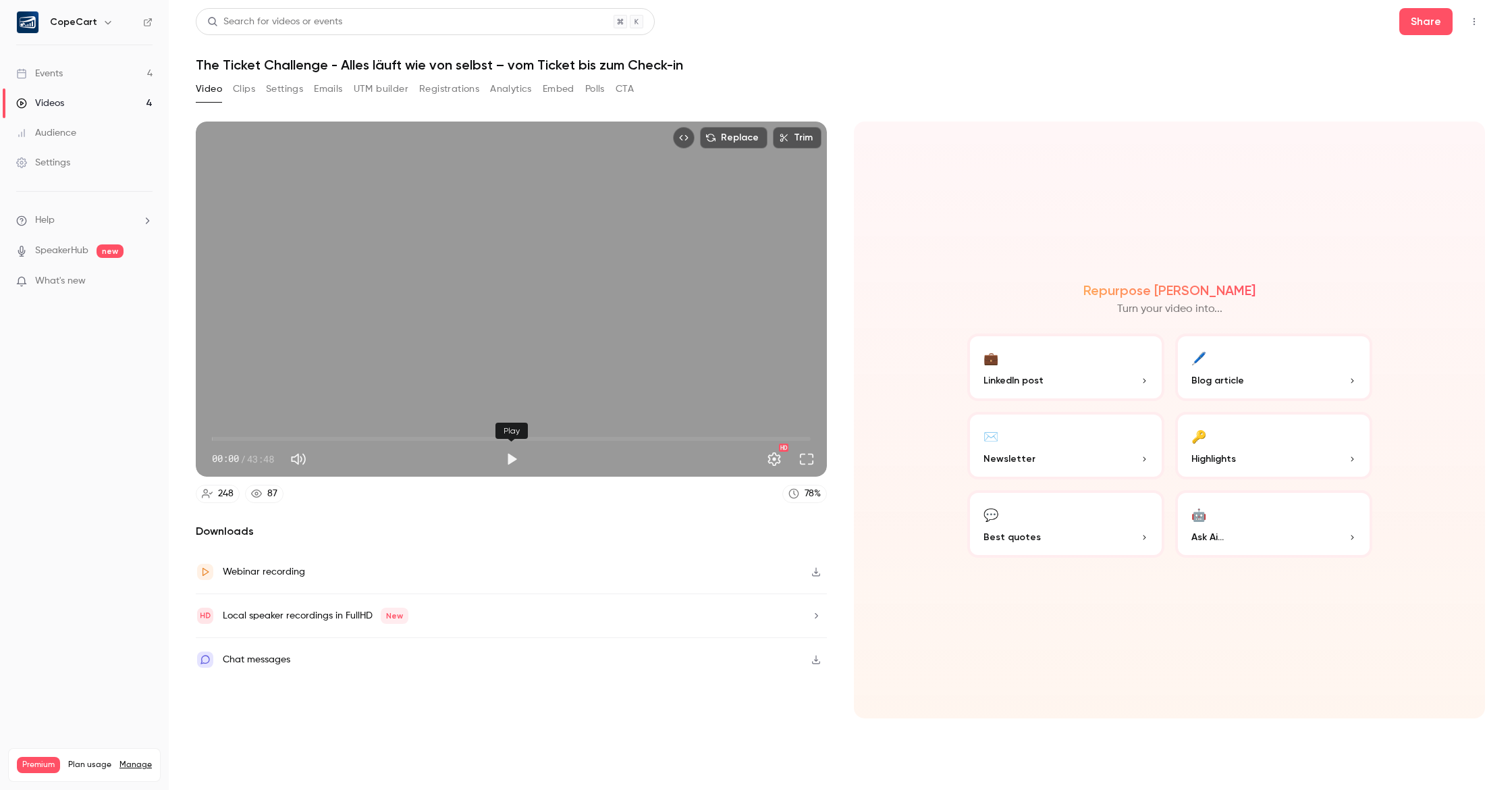
click at [517, 453] on button "Play" at bounding box center [511, 459] width 27 height 27
click at [546, 435] on span "04:59" at bounding box center [511, 439] width 599 height 21
click at [529, 436] on span "24:24" at bounding box center [511, 439] width 599 height 21
click at [490, 437] on span "23:10" at bounding box center [511, 439] width 599 height 21
click at [457, 438] on span "20:21" at bounding box center [511, 439] width 599 height 21
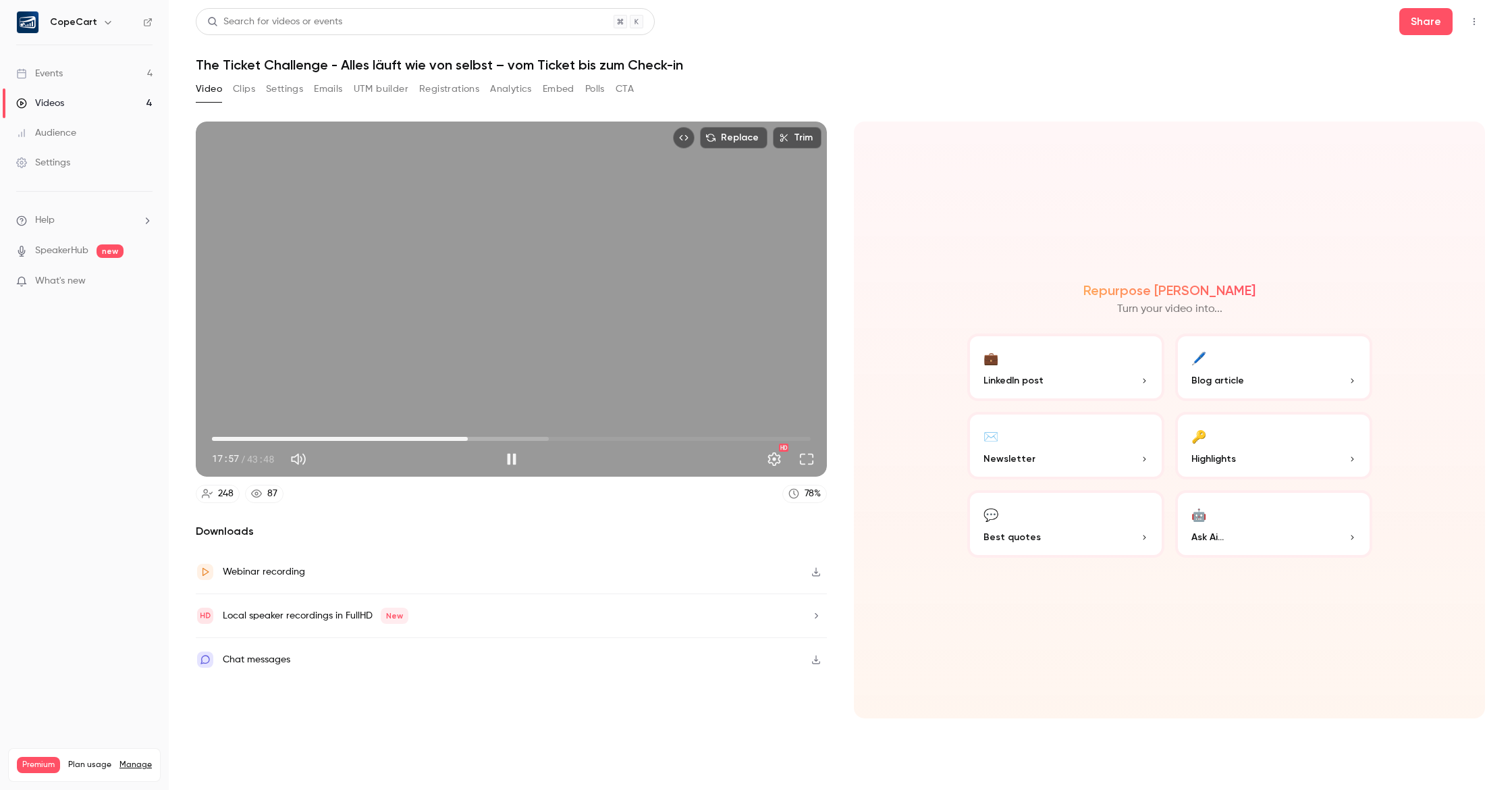
click at [468, 440] on span "18:43" at bounding box center [511, 439] width 599 height 21
click at [474, 439] on span "19:12" at bounding box center [474, 438] width 4 height 4
click at [481, 438] on span "19:42" at bounding box center [481, 438] width 4 height 4
click at [490, 438] on span "19:46" at bounding box center [511, 439] width 599 height 21
click at [487, 438] on span "20:18" at bounding box center [489, 438] width 4 height 4
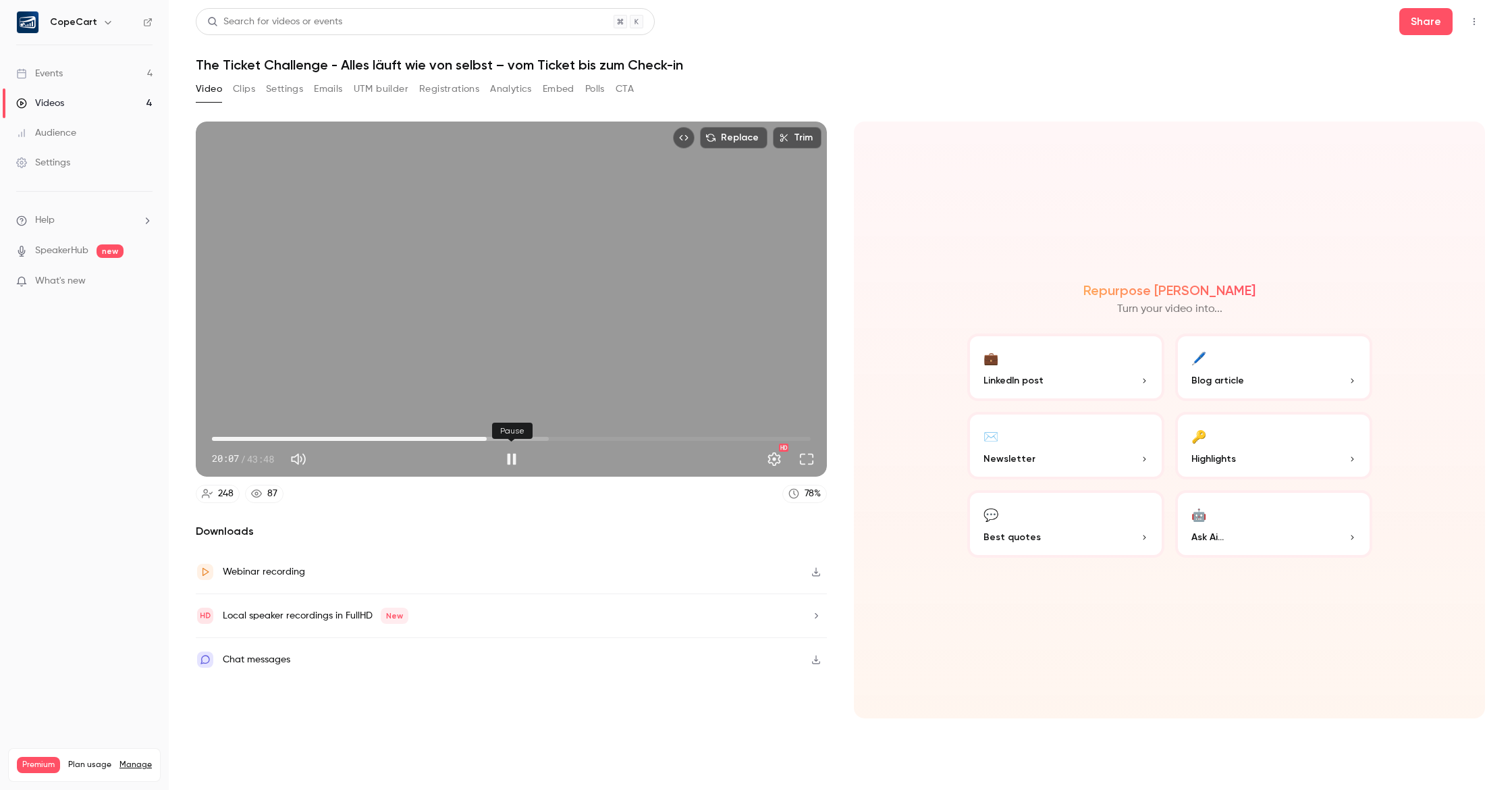
click at [515, 456] on button "Pause" at bounding box center [511, 459] width 27 height 27
type input "******"
click at [91, 76] on link "Events 4" at bounding box center [84, 74] width 169 height 30
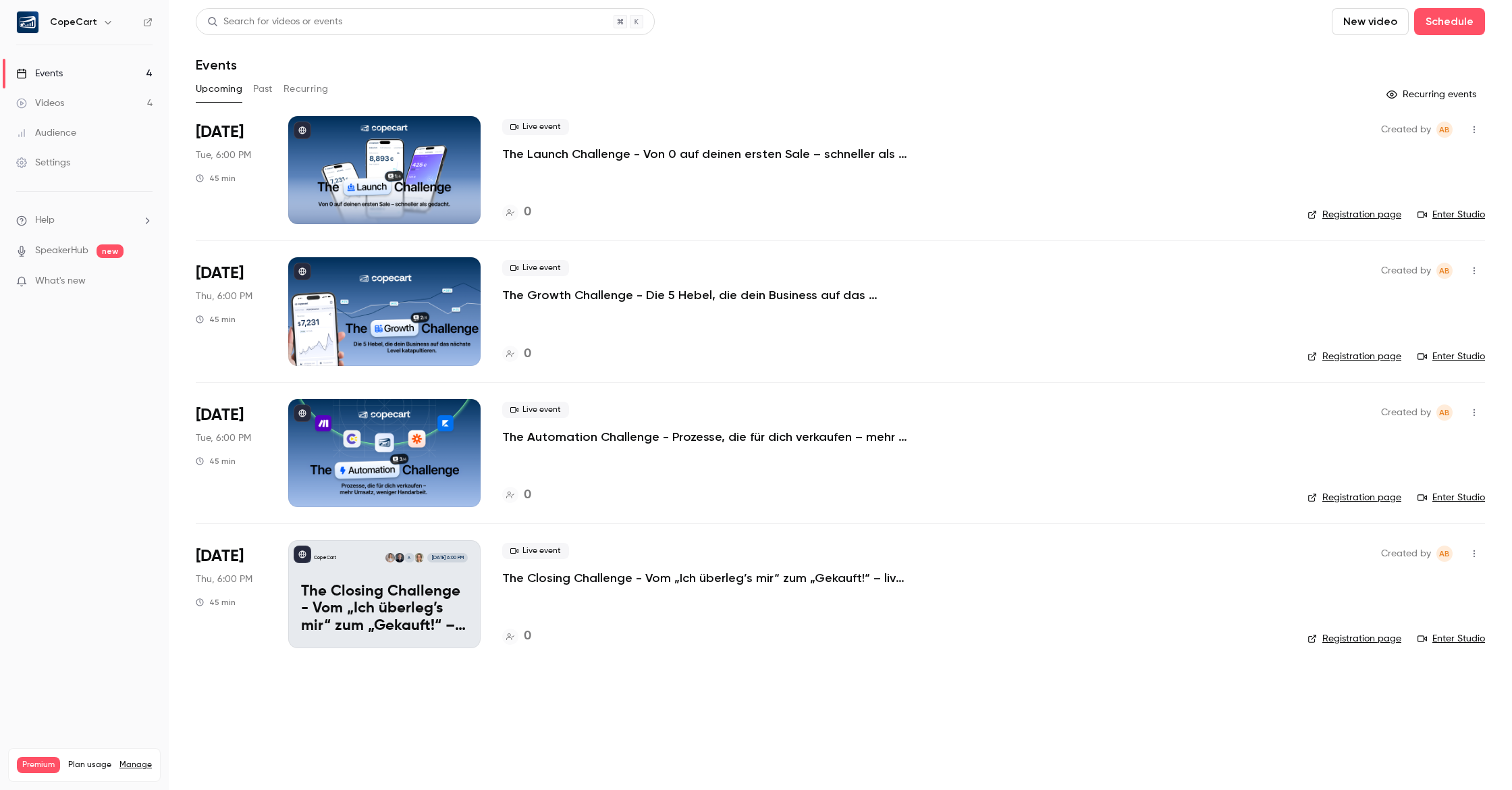
click at [410, 592] on p "The Closing Challenge - Vom „Ich überleg’s mir“ zum „Gekauft!“ – live im Call." at bounding box center [384, 610] width 167 height 52
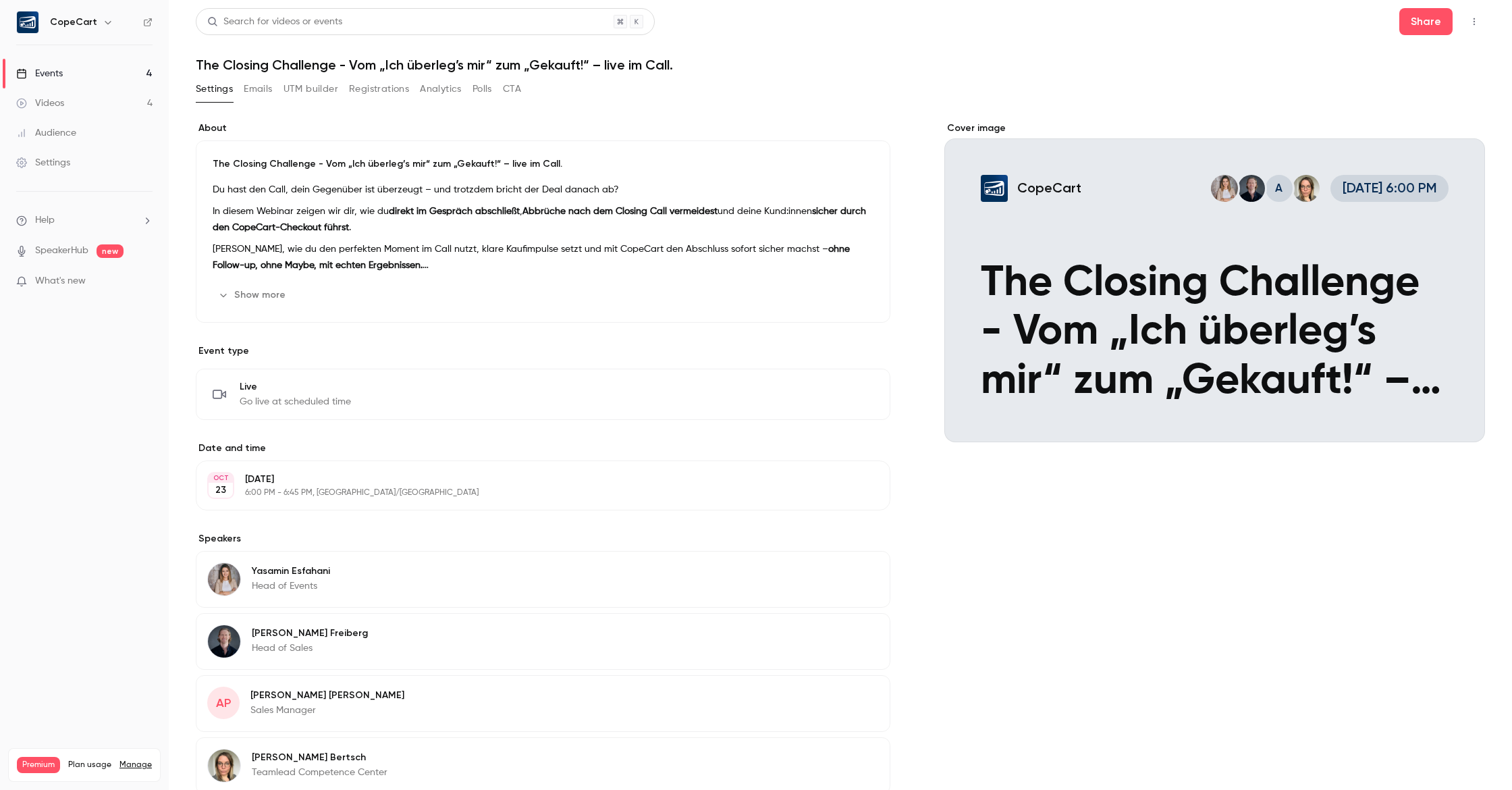
click at [399, 163] on p "The Closing Challenge - Vom „Ich überleg’s mir“ zum „Gekauft!“ – live im Call." at bounding box center [543, 164] width 661 height 14
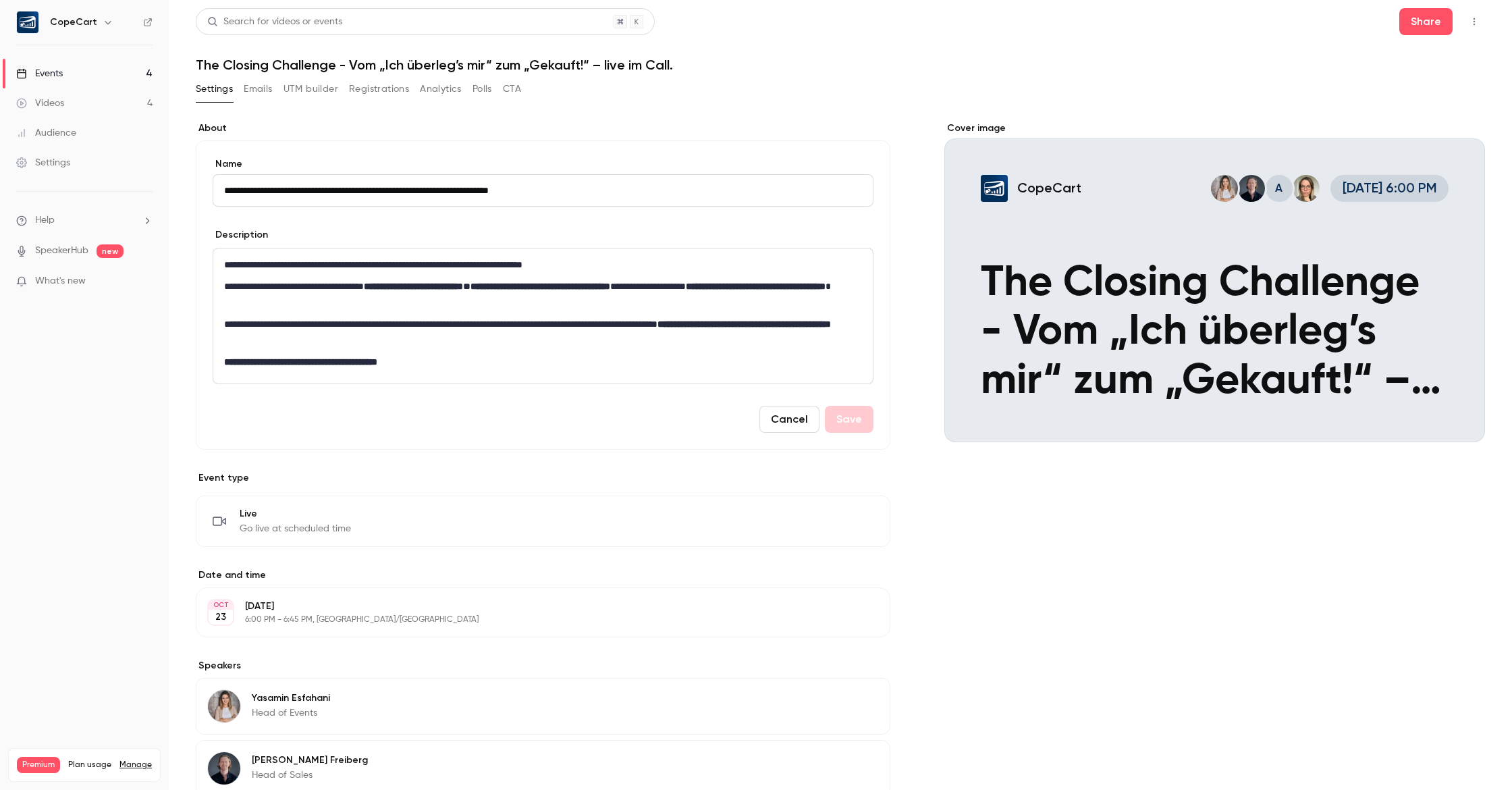
type input "**********"
drag, startPoint x: 577, startPoint y: 189, endPoint x: 332, endPoint y: 193, distance: 245.0
click at [332, 193] on input "**********" at bounding box center [543, 190] width 661 height 32
